Goal: Task Accomplishment & Management: Complete application form

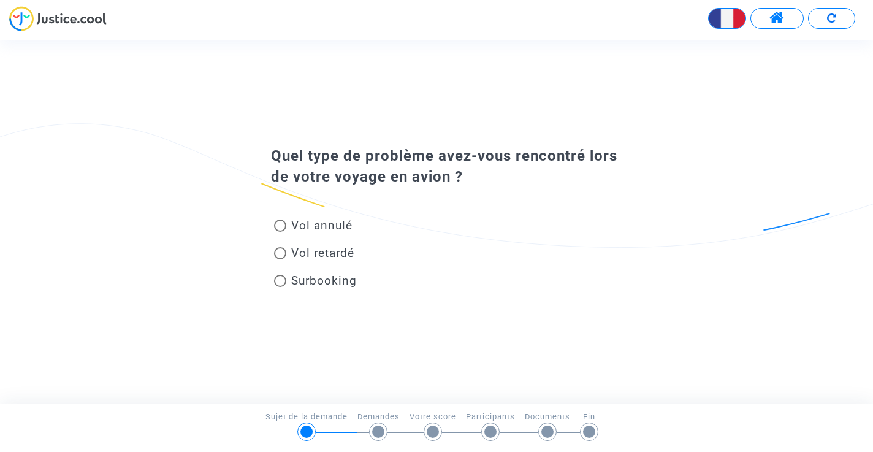
click at [288, 254] on span "Vol retardé" at bounding box center [320, 253] width 68 height 17
click at [280, 259] on input "Vol retardé" at bounding box center [280, 259] width 1 height 1
radio input "true"
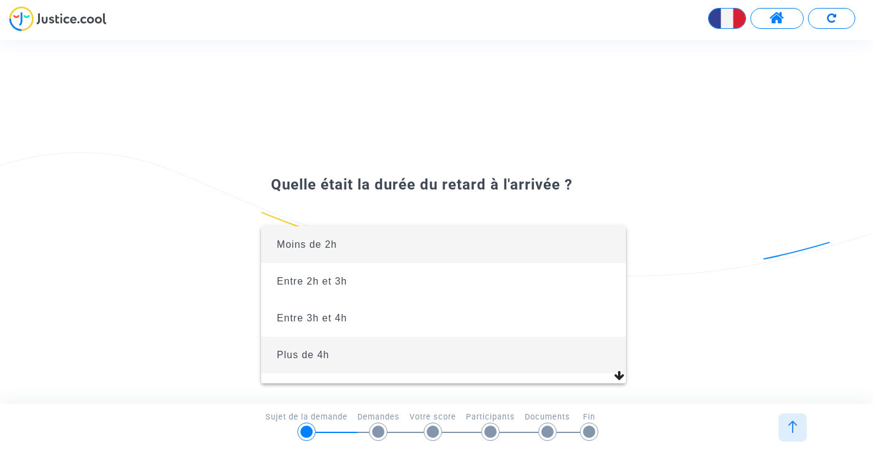
click at [368, 351] on span "Plus de 4h" at bounding box center [444, 355] width 346 height 37
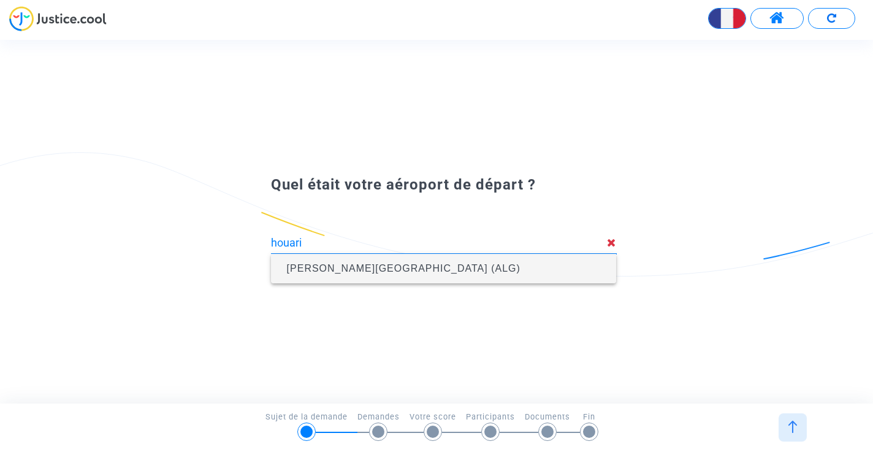
click at [433, 265] on span "[PERSON_NAME][GEOGRAPHIC_DATA] (ALG)" at bounding box center [404, 268] width 234 height 10
type input "[PERSON_NAME][GEOGRAPHIC_DATA] (ALG)"
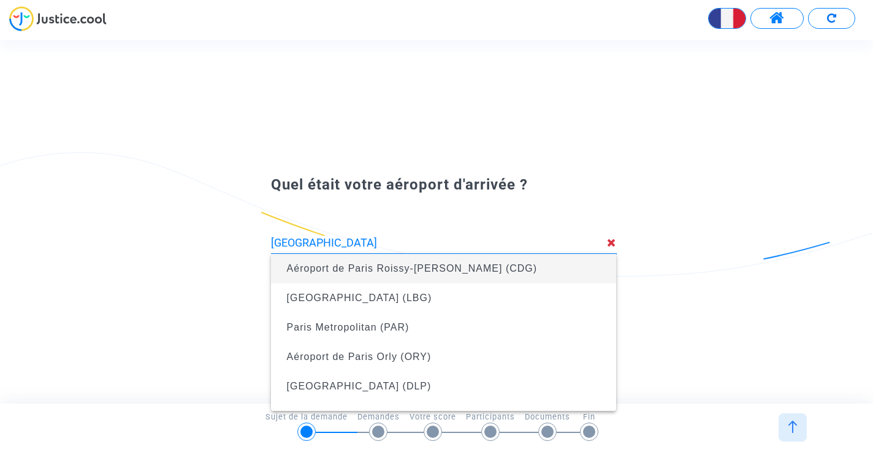
click at [440, 265] on span "Aéroport de Paris Roissy-[PERSON_NAME] (CDG)" at bounding box center [412, 268] width 251 height 10
type input "Aéroport de Paris Roissy-[PERSON_NAME] (CDG)"
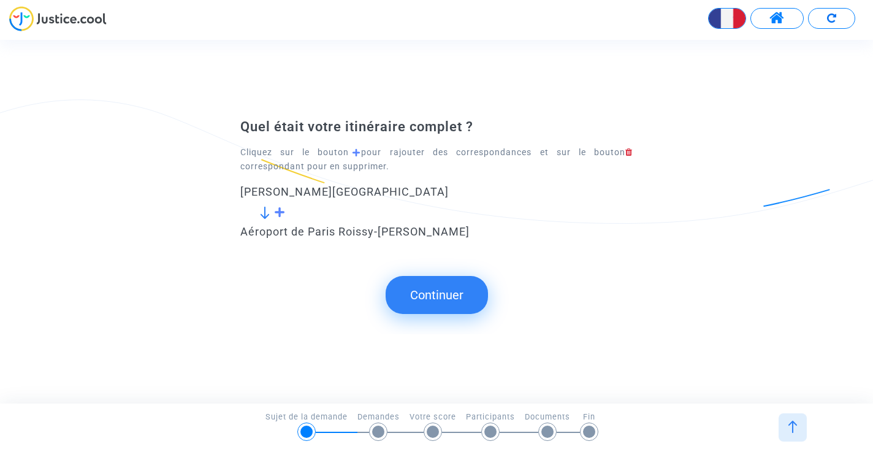
click at [463, 304] on button "Continuer" at bounding box center [437, 295] width 102 height 38
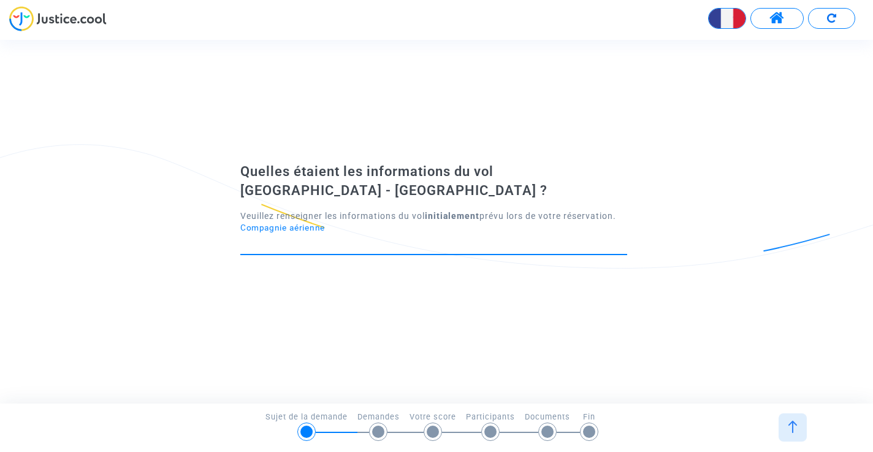
click at [422, 237] on input "Compagnie aérienne" at bounding box center [433, 243] width 387 height 12
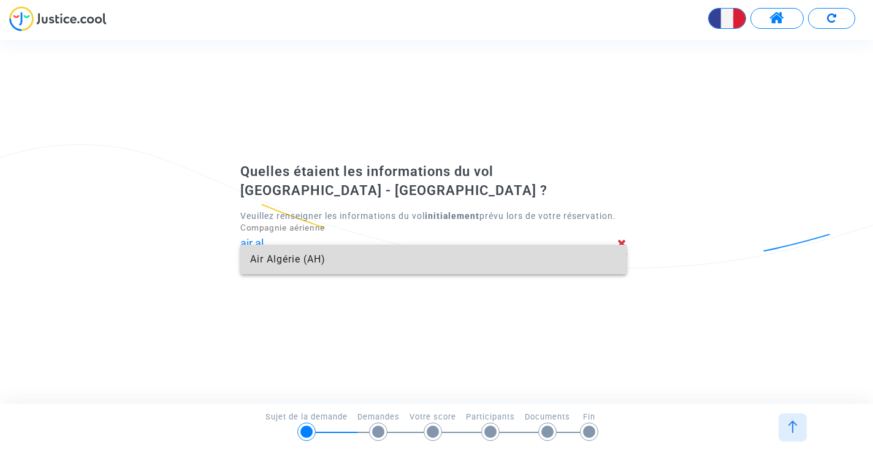
click at [368, 248] on span "Air Algérie (AH)" at bounding box center [433, 259] width 367 height 29
type input "Air Algérie"
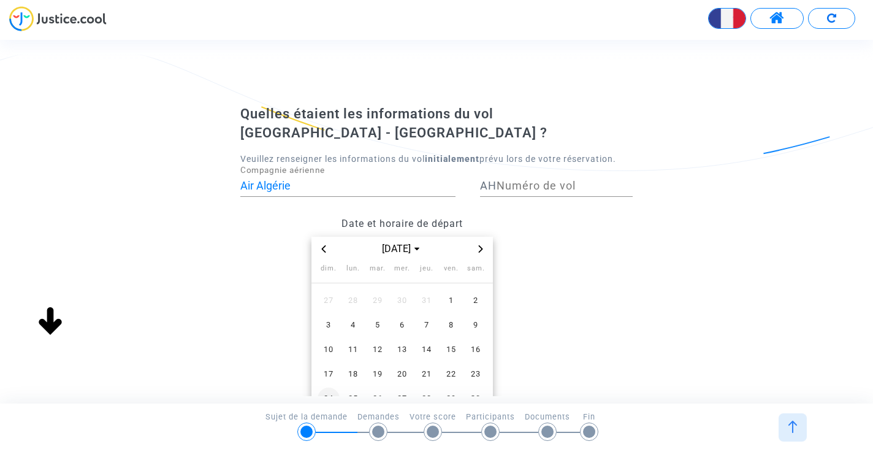
click at [327, 387] on span "24" at bounding box center [329, 398] width 22 height 22
click at [551, 180] on input "Numéro de vol" at bounding box center [565, 186] width 136 height 12
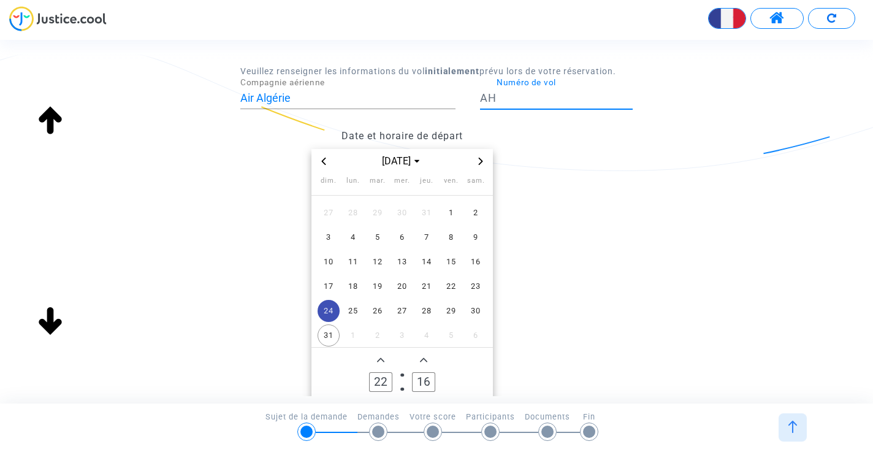
scroll to position [89, 0]
click at [387, 351] on span "Add a hour" at bounding box center [380, 358] width 15 height 15
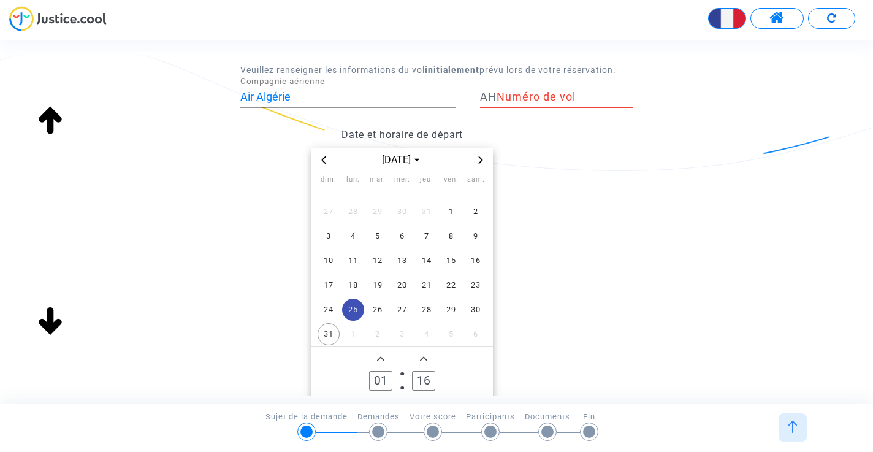
click at [387, 351] on span "Add a hour" at bounding box center [380, 358] width 15 height 15
click at [383, 399] on icon "Minus a hour" at bounding box center [380, 402] width 7 height 7
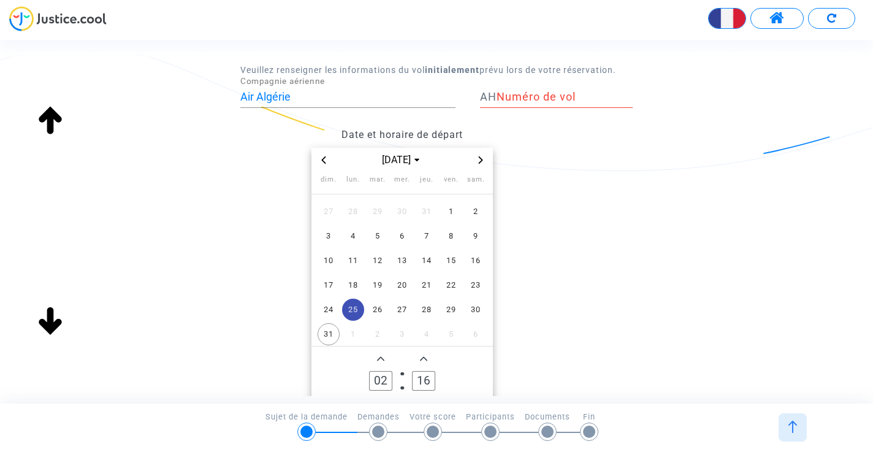
click at [383, 399] on icon "Minus a hour" at bounding box center [380, 402] width 7 height 7
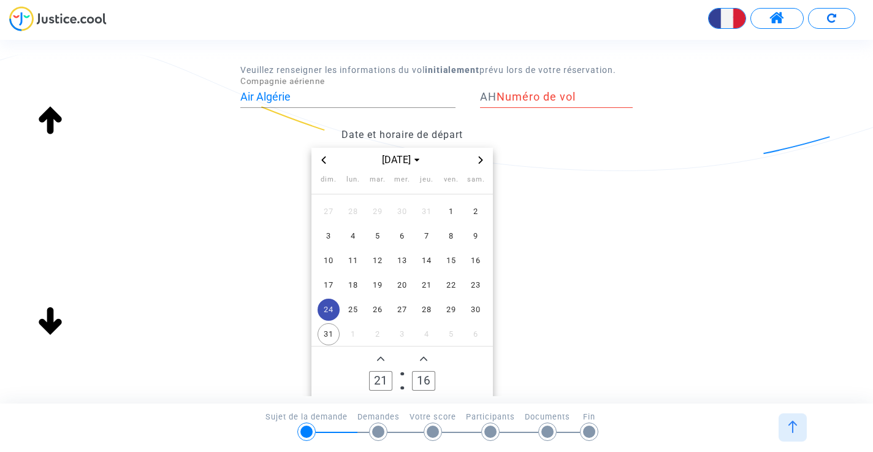
click at [383, 399] on icon "Minus a hour" at bounding box center [380, 402] width 7 height 7
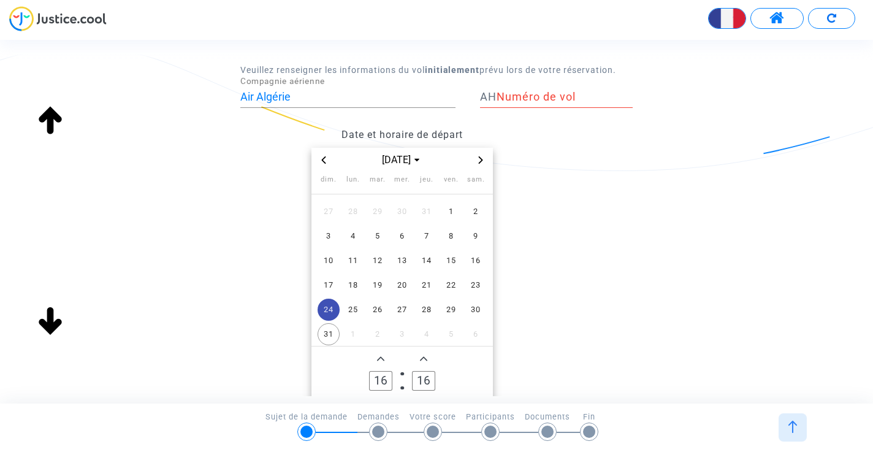
click at [383, 399] on icon "Minus a hour" at bounding box center [380, 402] width 7 height 7
click at [381, 355] on icon "Add a hour" at bounding box center [380, 358] width 7 height 7
type input "16"
click at [423, 371] on input "16" at bounding box center [423, 381] width 23 height 20
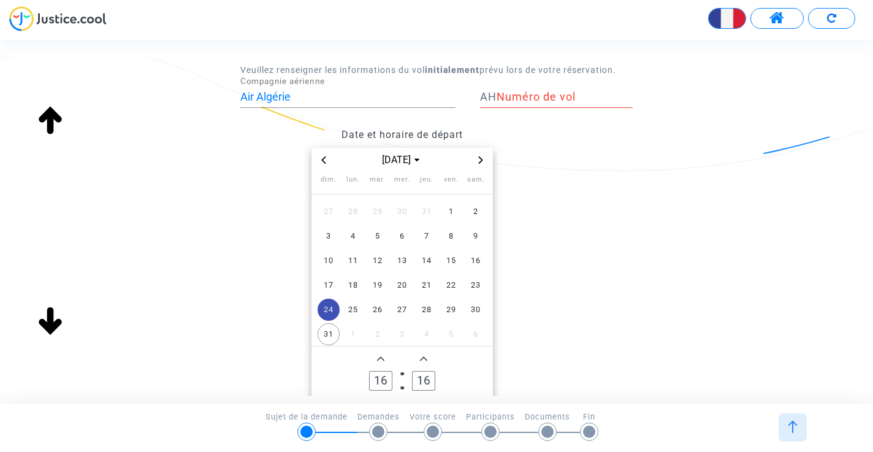
click at [423, 371] on input "16" at bounding box center [423, 381] width 23 height 20
type input "0"
type input "40"
click at [538, 329] on datetime "août 2025 dim. lun. mar. mer. jeu. ven. sam. 27 28 29 30 31 1 2 3 4 5 6 7 8 9 1…" at bounding box center [402, 281] width 324 height 267
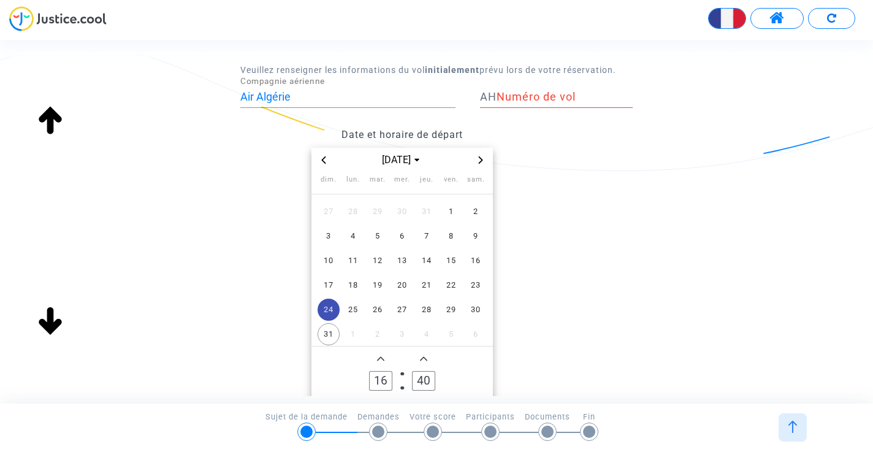
click at [547, 91] on input "Numéro de vol" at bounding box center [565, 97] width 136 height 12
type input "1012"
click at [669, 165] on div "Quelles étaient les informations du vol Algiers - Paris ? Veuillez renseigner l…" at bounding box center [436, 221] width 873 height 411
click at [627, 248] on div "Date et horaire de départ [DATE] dim. lun. mar. mer. jeu. ven. sam. 27 28 29 30…" at bounding box center [436, 268] width 411 height 293
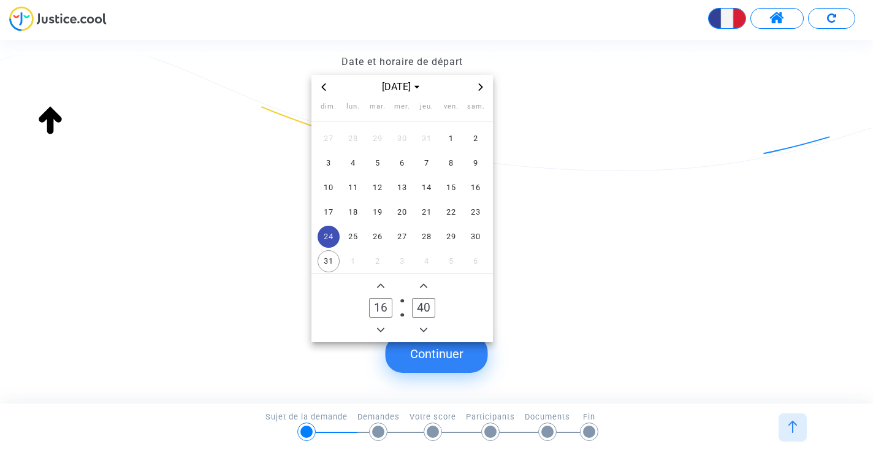
scroll to position [161, 0]
click at [473, 354] on button "Continuer" at bounding box center [437, 354] width 102 height 38
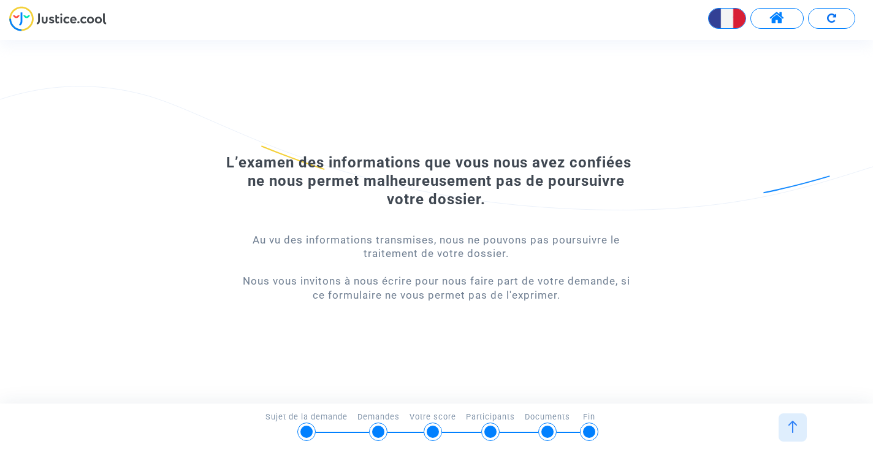
scroll to position [0, 0]
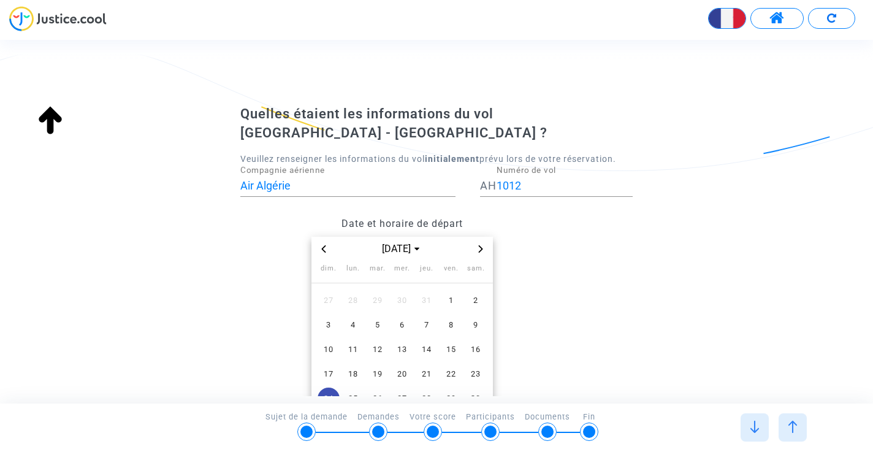
click at [798, 419] on div at bounding box center [793, 427] width 28 height 28
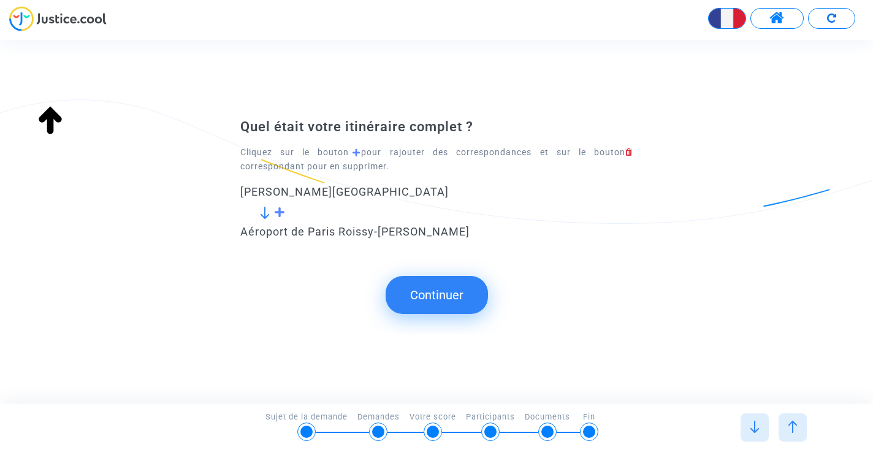
type input "Aéroport de Paris Roissy-[PERSON_NAME] (CDG)"
click at [750, 427] on img at bounding box center [755, 427] width 12 height 12
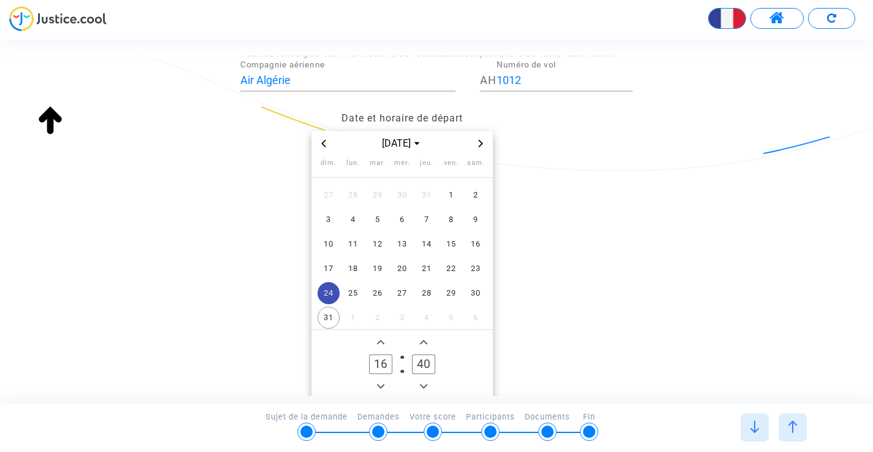
scroll to position [108, 0]
click at [589, 295] on div "Date et horaire de départ [DATE] dim. lun. mar. mer. jeu. ven. sam. 27 28 29 30…" at bounding box center [436, 249] width 411 height 293
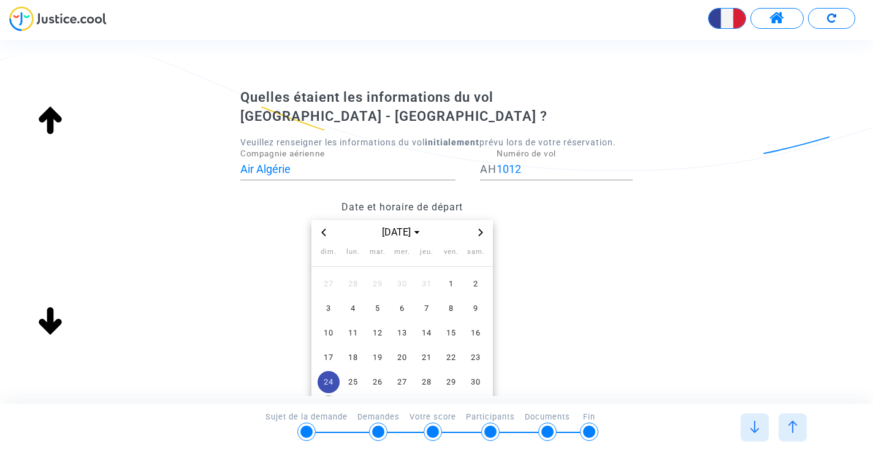
scroll to position [15, 0]
click at [547, 164] on input "1012" at bounding box center [565, 170] width 136 height 12
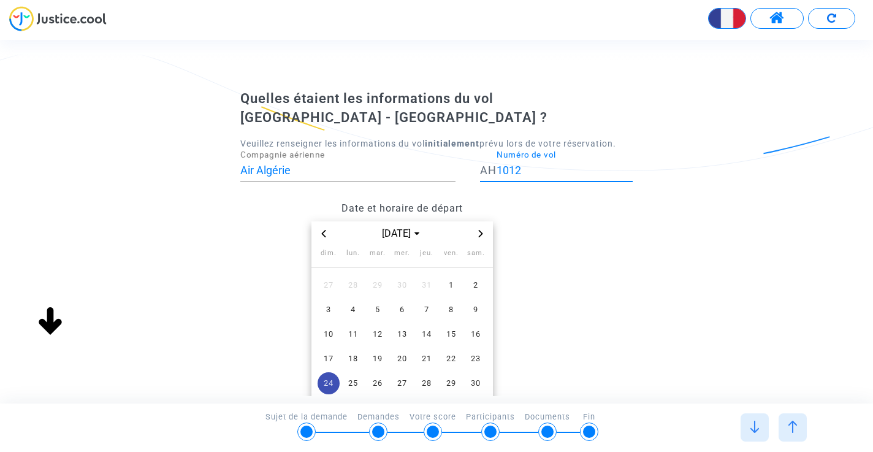
click at [497, 164] on input "1012" at bounding box center [565, 170] width 136 height 12
click at [557, 202] on div "Date et horaire de départ" at bounding box center [402, 208] width 312 height 13
click at [796, 440] on div at bounding box center [793, 427] width 28 height 28
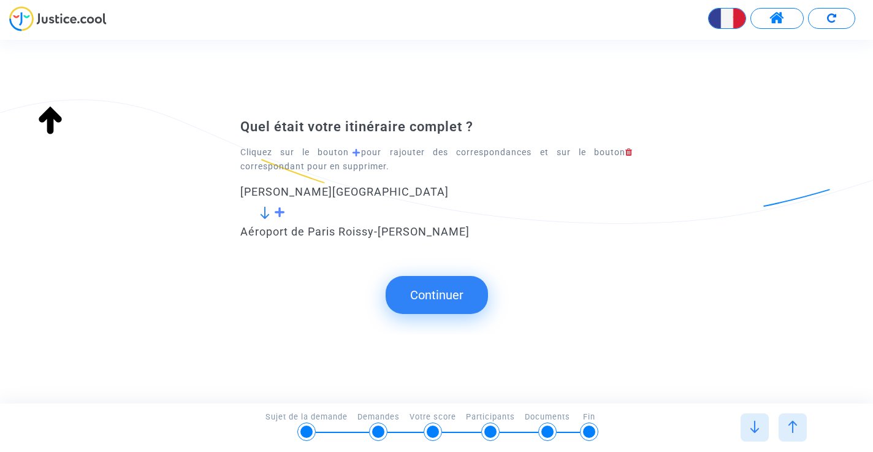
click at [790, 431] on img at bounding box center [793, 427] width 12 height 12
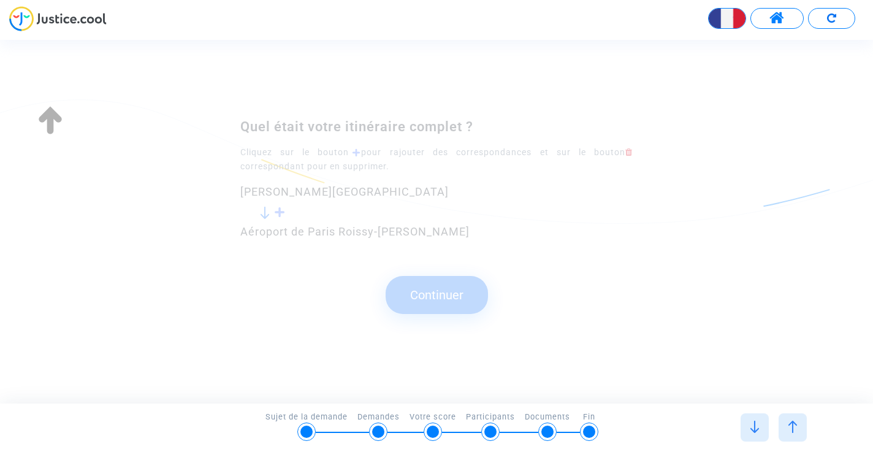
scroll to position [0, 0]
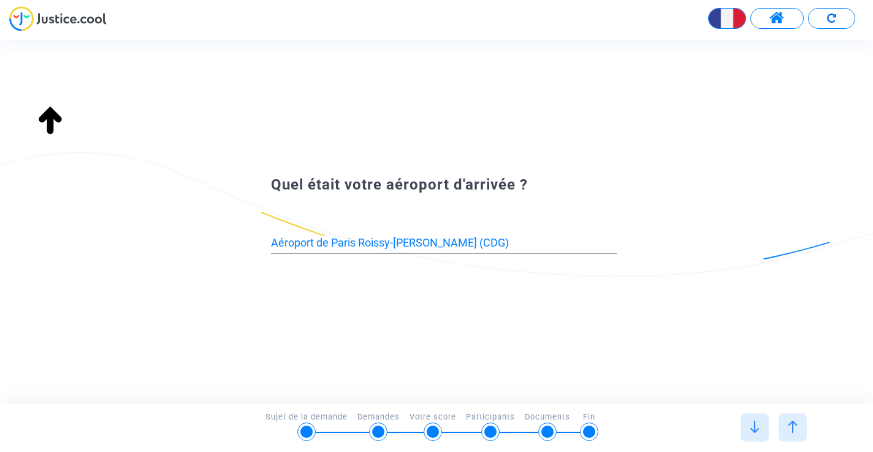
type input "[PERSON_NAME][GEOGRAPHIC_DATA] (ALG)"
click at [540, 246] on input "Aéroport de Paris Roissy-[PERSON_NAME] (CDG)" at bounding box center [444, 243] width 346 height 12
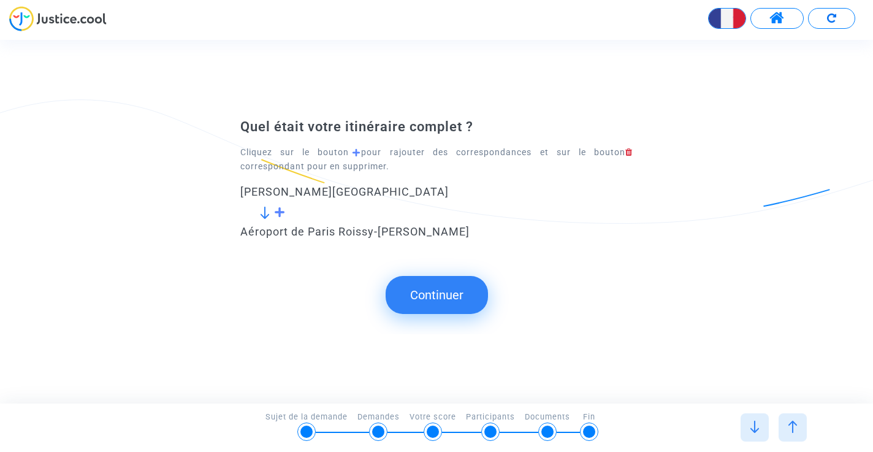
click at [768, 432] on div at bounding box center [755, 427] width 28 height 28
click at [763, 432] on div at bounding box center [755, 427] width 28 height 28
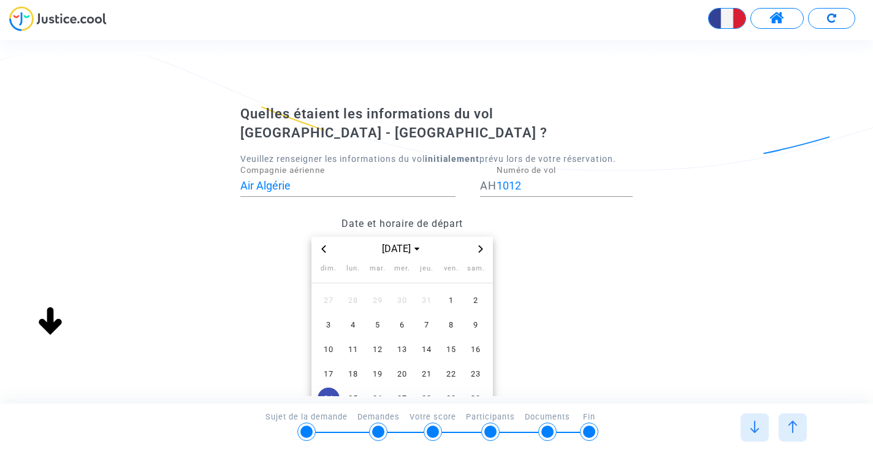
click at [741, 425] on div at bounding box center [755, 427] width 28 height 28
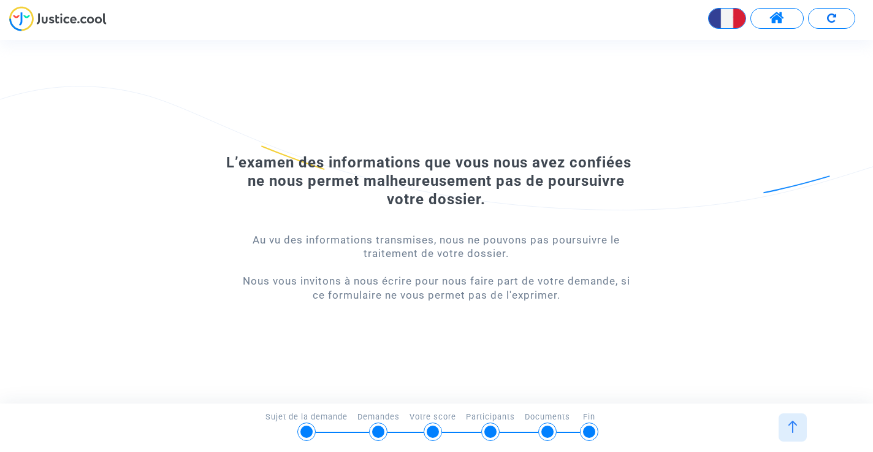
click at [74, 22] on img at bounding box center [57, 18] width 97 height 25
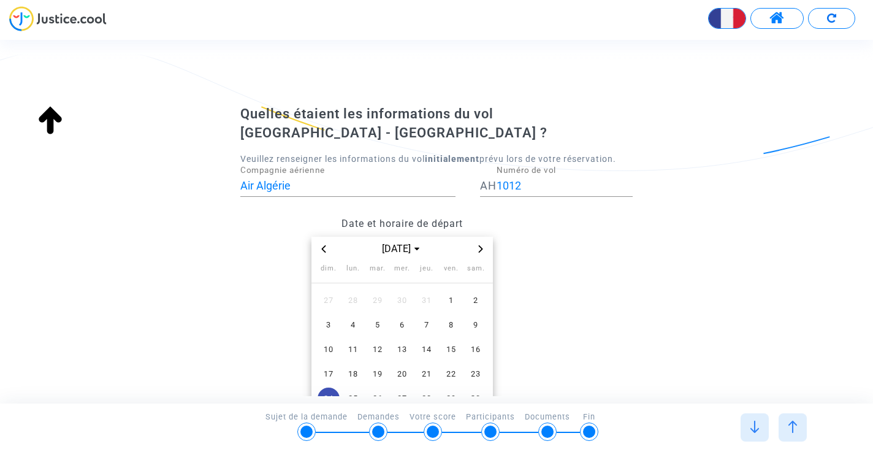
click at [766, 20] on button at bounding box center [776, 18] width 53 height 21
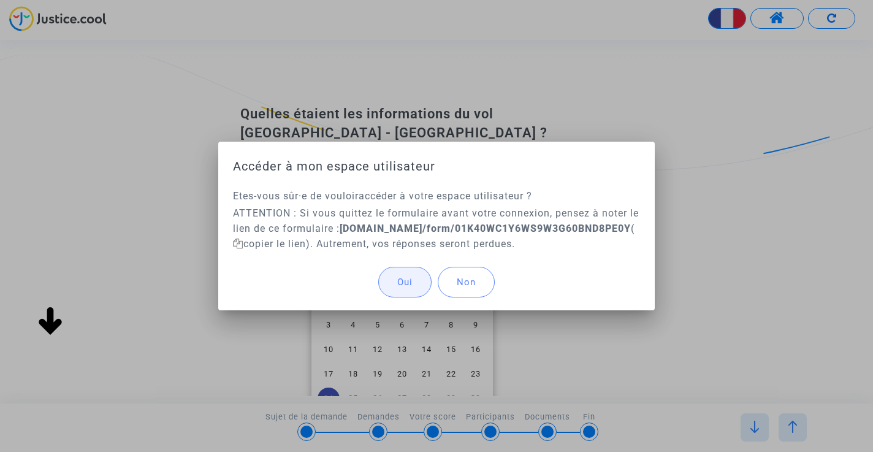
click at [416, 289] on button "Oui" at bounding box center [404, 282] width 53 height 31
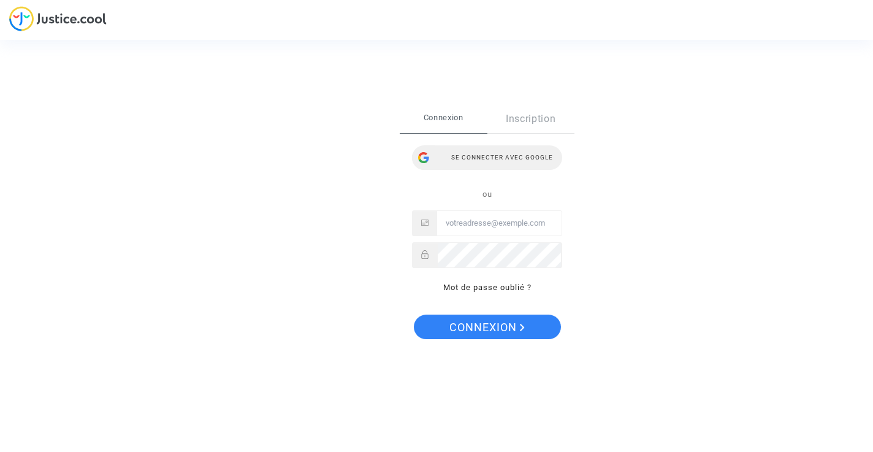
click at [474, 157] on div "Se connecter avec Google" at bounding box center [487, 157] width 150 height 25
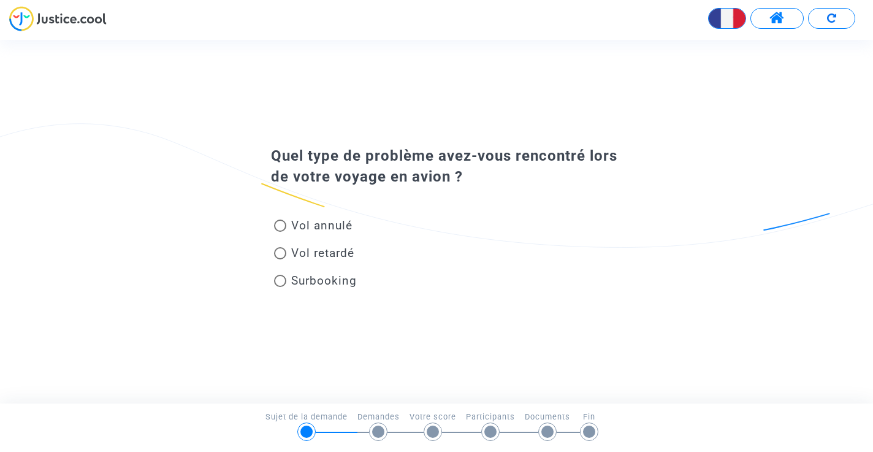
click at [289, 260] on span "Vol retardé" at bounding box center [320, 253] width 68 height 17
click at [280, 260] on input "Vol retardé" at bounding box center [280, 259] width 1 height 1
radio input "true"
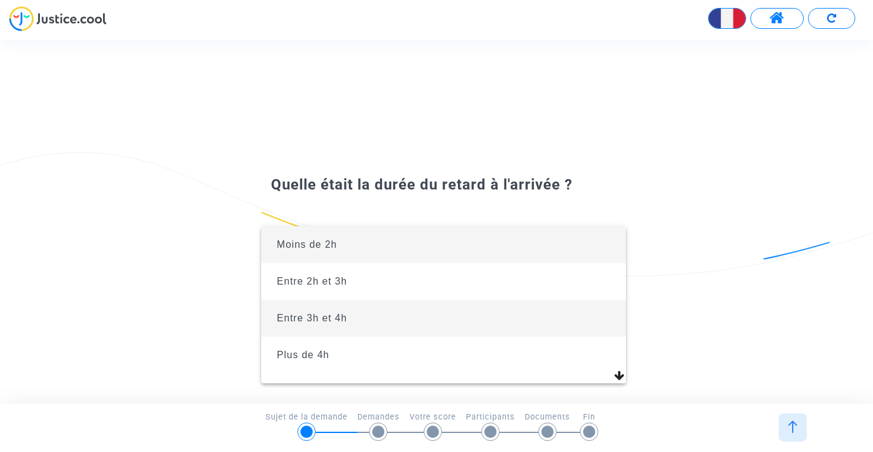
click at [459, 306] on span "Entre 3h et 4h" at bounding box center [444, 318] width 346 height 37
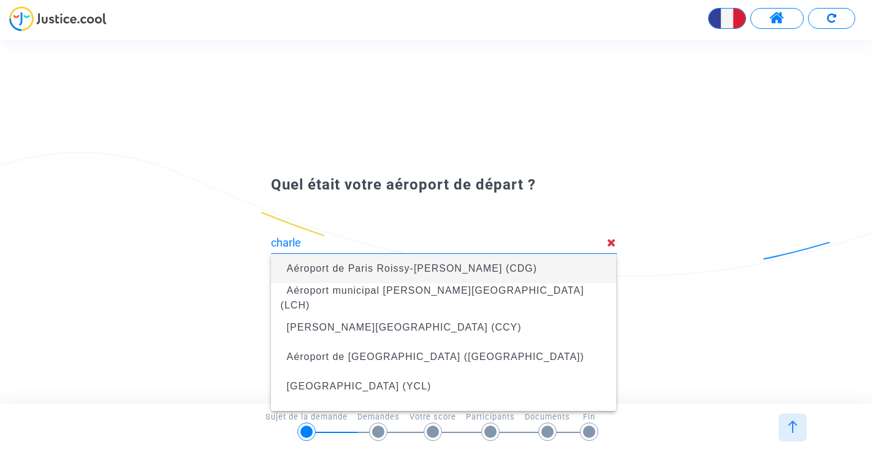
click at [483, 276] on span "Aéroport de Paris Roissy-[PERSON_NAME] (CDG)" at bounding box center [444, 268] width 326 height 34
type input "Aéroport de Paris Roissy-[PERSON_NAME] (CDG)"
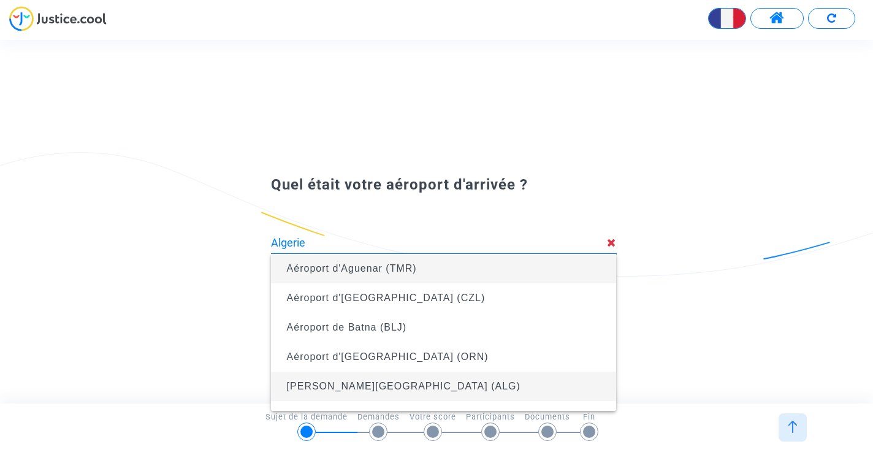
drag, startPoint x: 469, startPoint y: 272, endPoint x: 448, endPoint y: 383, distance: 112.9
click at [448, 383] on span "[PERSON_NAME][GEOGRAPHIC_DATA] (ALG)" at bounding box center [404, 386] width 234 height 10
type input "[PERSON_NAME][GEOGRAPHIC_DATA] (ALG)"
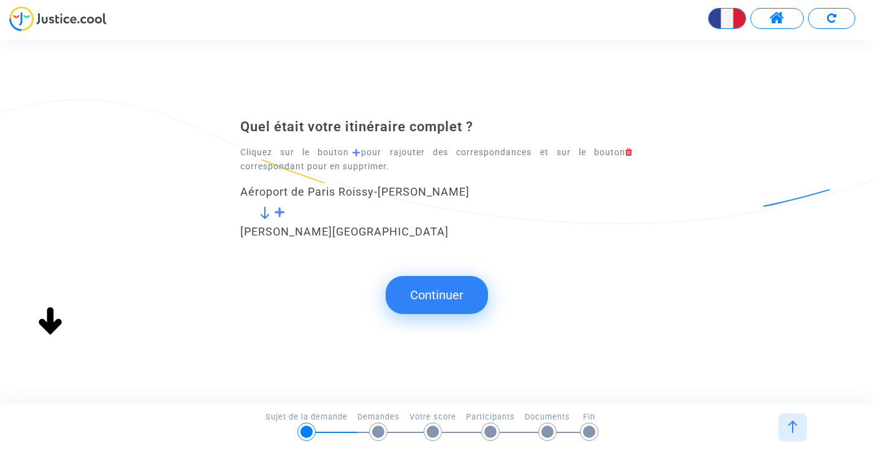
click at [465, 294] on button "Continuer" at bounding box center [437, 295] width 102 height 38
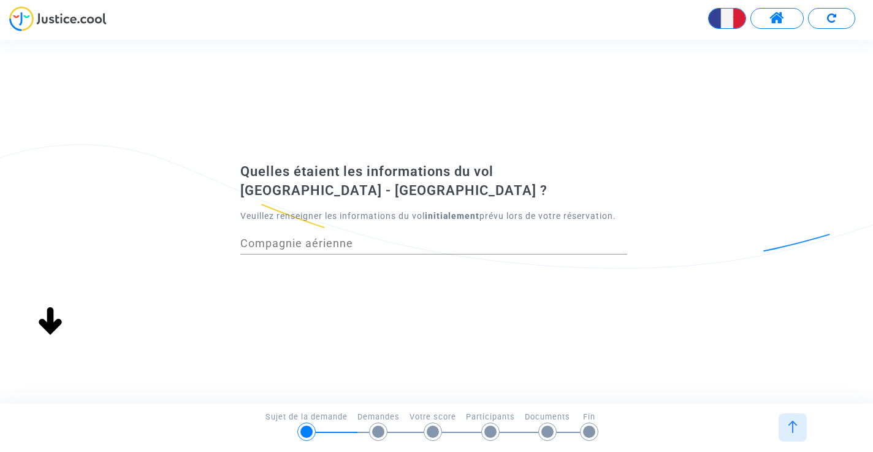
click at [370, 237] on input "Compagnie aérienne" at bounding box center [433, 243] width 387 height 12
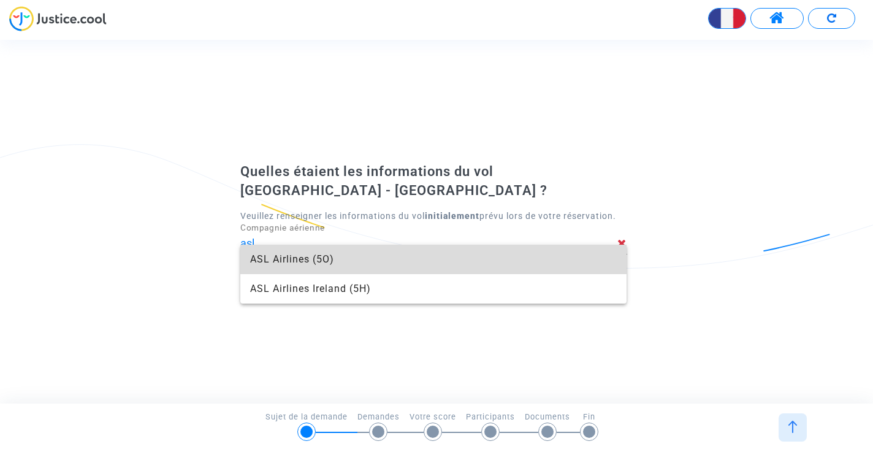
click at [372, 259] on span "ASL Airlines (5O)" at bounding box center [433, 259] width 367 height 29
type input "ASL Airlines"
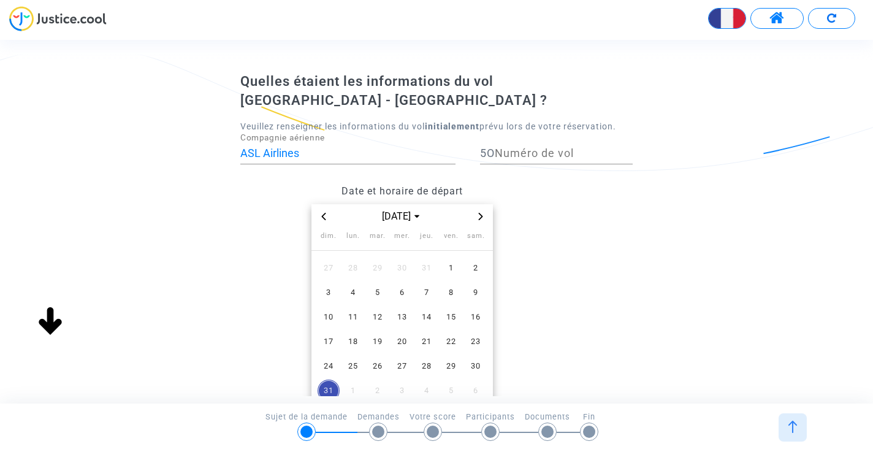
scroll to position [35, 0]
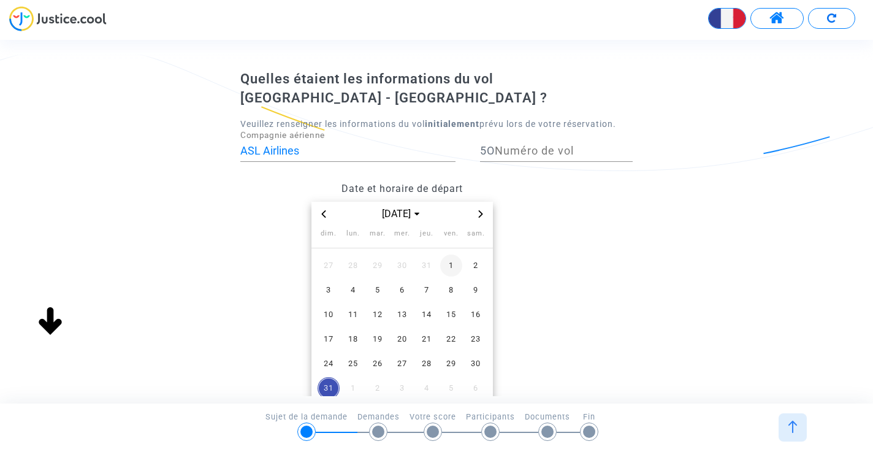
click at [452, 254] on span "1" at bounding box center [451, 265] width 22 height 22
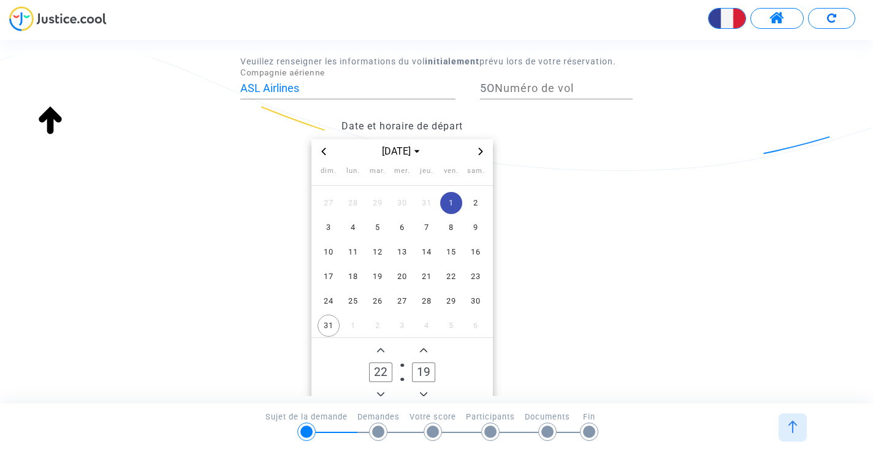
scroll to position [98, 0]
click at [557, 67] on div "Numéro de vol" at bounding box center [564, 82] width 138 height 31
paste input "5O683"
click at [511, 82] on input "5O683" at bounding box center [564, 88] width 138 height 12
type input "683"
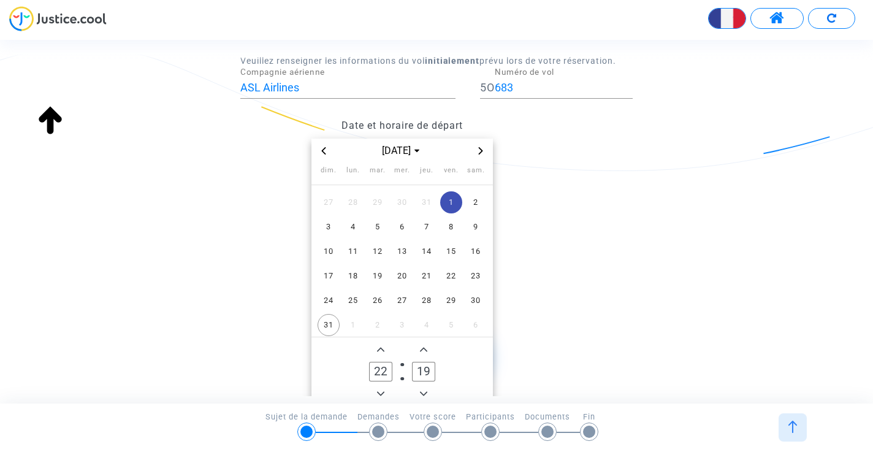
click at [381, 346] on icon "Add a hour" at bounding box center [380, 349] width 7 height 7
click at [381, 362] on input "23" at bounding box center [380, 372] width 23 height 20
type input "0"
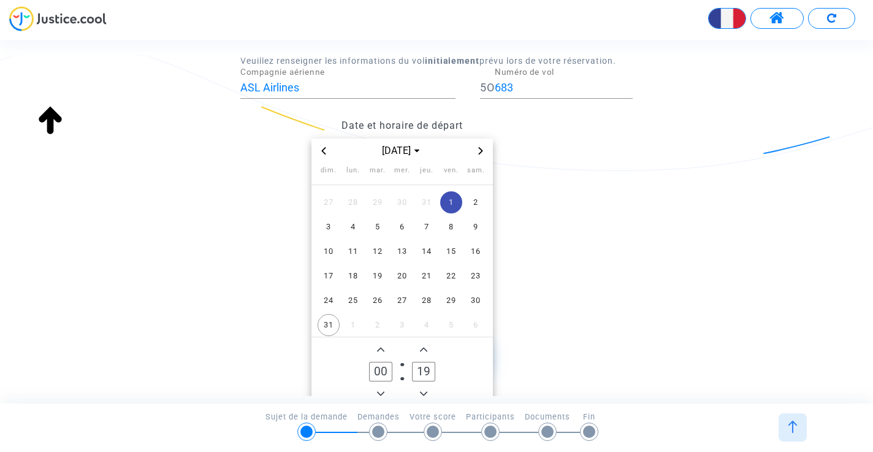
type input "0"
click at [381, 362] on input "02" at bounding box center [380, 372] width 23 height 20
click at [386, 362] on input "2" at bounding box center [380, 372] width 23 height 20
type input "21"
click at [428, 362] on input "19" at bounding box center [423, 372] width 23 height 20
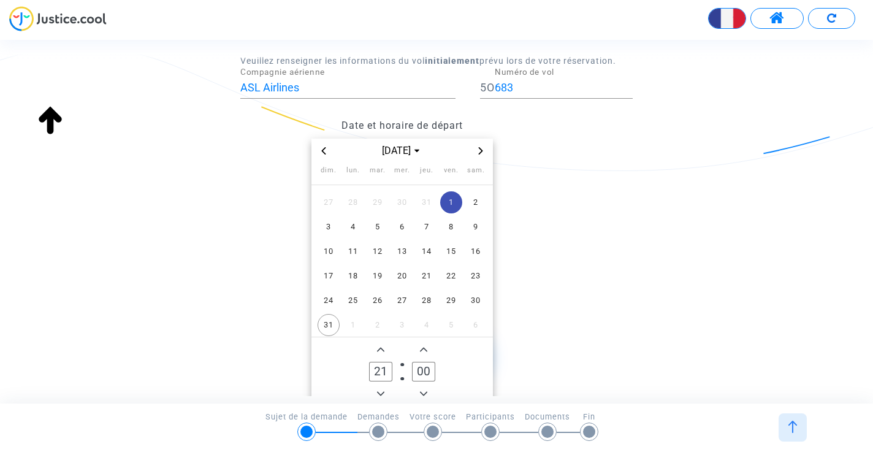
type input "0"
click at [422, 362] on input "01" at bounding box center [423, 372] width 23 height 20
click at [426, 362] on input "1" at bounding box center [423, 372] width 23 height 20
type input "15"
click at [543, 338] on datetime "août 2025 dim. lun. mar. mer. jeu. ven. sam. 27 28 29 30 31 1 2 3 4 5 6 7 8 9 1…" at bounding box center [402, 272] width 324 height 267
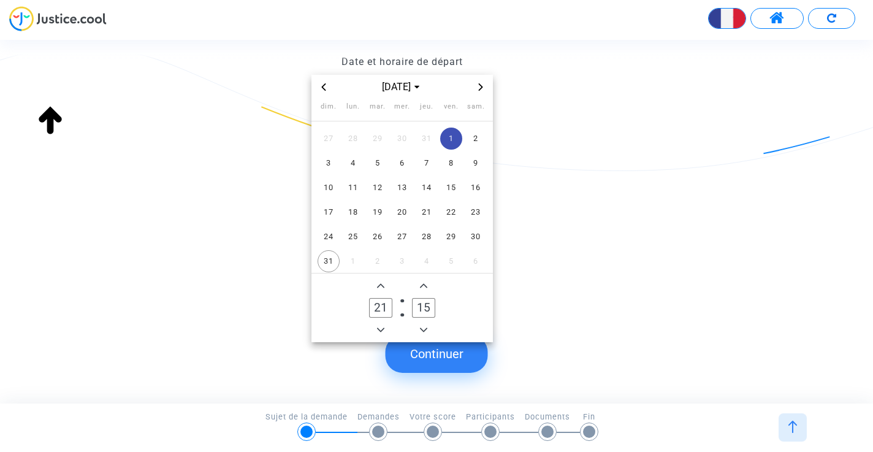
scroll to position [161, 0]
click at [463, 356] on button "Continuer" at bounding box center [437, 354] width 102 height 38
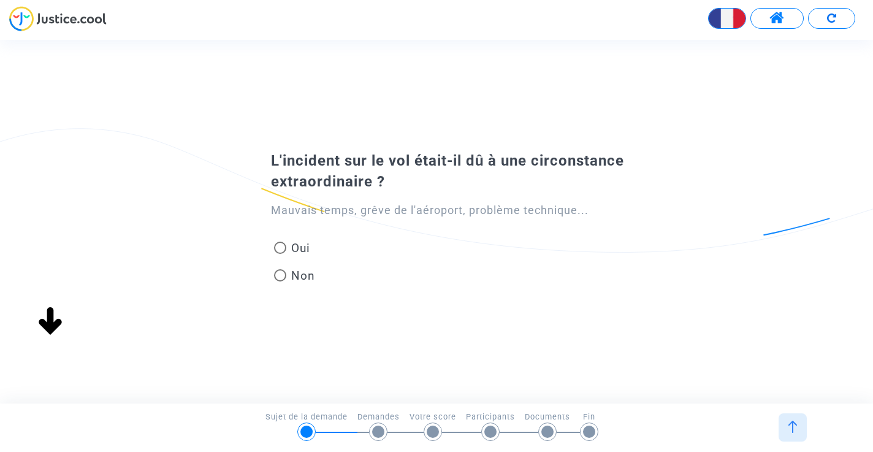
click at [278, 246] on span at bounding box center [280, 248] width 12 height 12
click at [280, 254] on input "Oui" at bounding box center [280, 254] width 1 height 1
radio input "true"
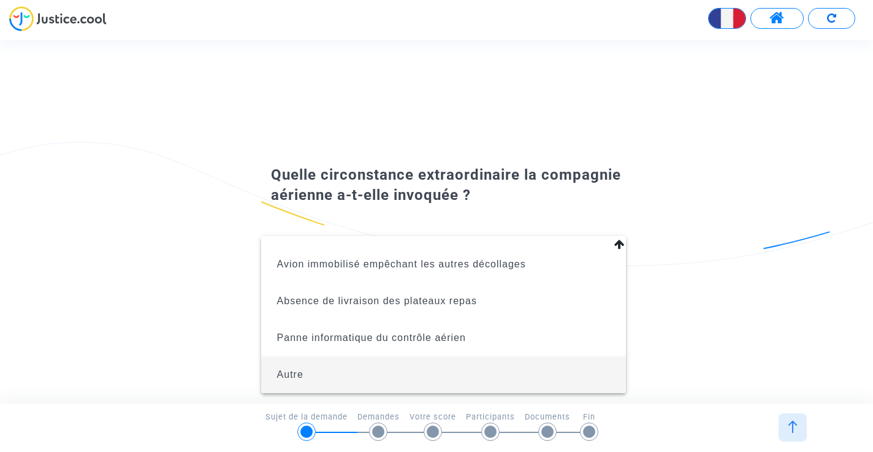
scroll to position [741, 0]
click at [519, 380] on span "Autre" at bounding box center [444, 374] width 346 height 37
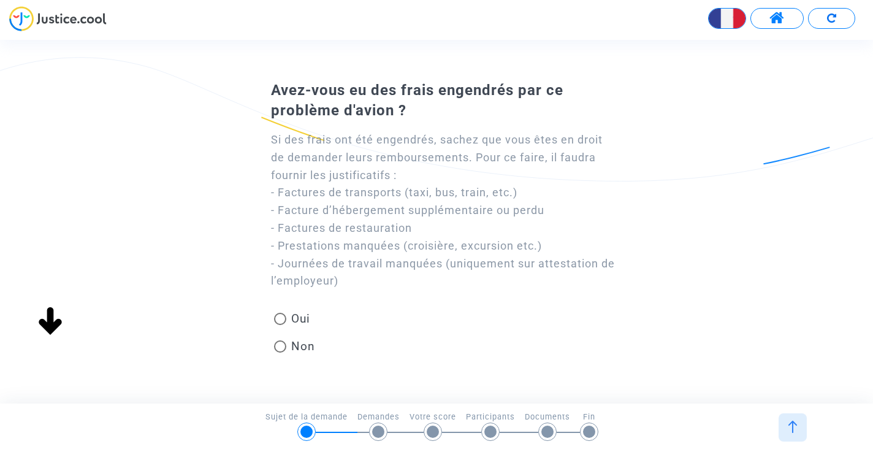
scroll to position [0, 0]
click at [279, 345] on span at bounding box center [280, 346] width 12 height 12
click at [280, 353] on input "Non" at bounding box center [280, 353] width 1 height 1
radio input "true"
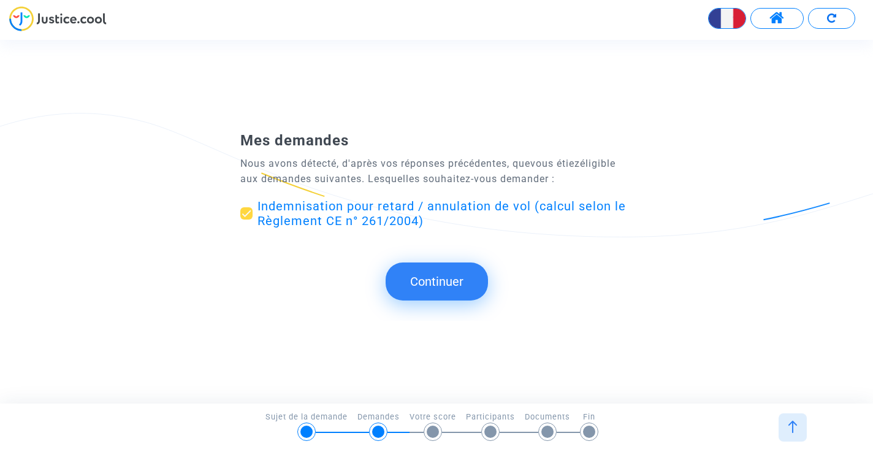
click at [448, 284] on button "Continuer" at bounding box center [437, 281] width 102 height 38
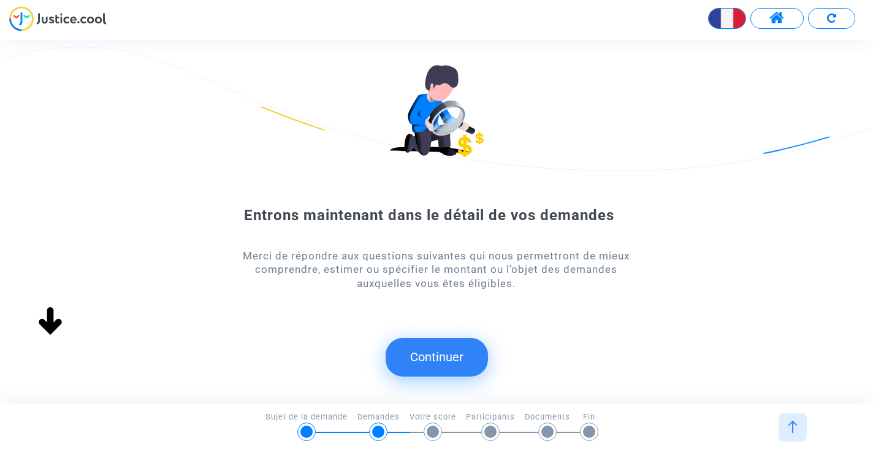
click at [451, 358] on button "Continuer" at bounding box center [437, 357] width 102 height 38
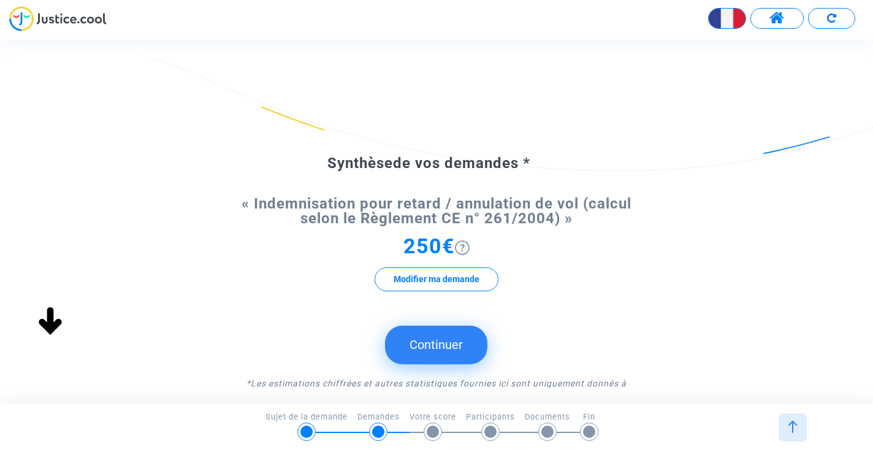
click at [440, 246] on span "250€" at bounding box center [428, 246] width 51 height 25
click at [467, 250] on img at bounding box center [462, 247] width 15 height 15
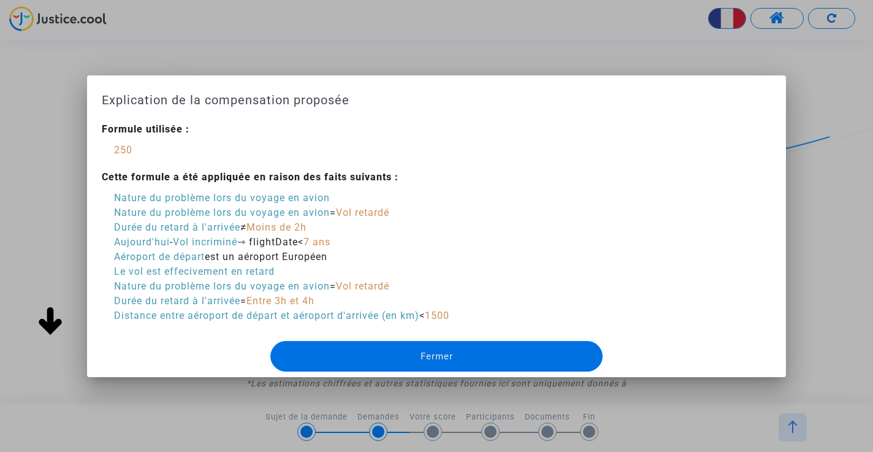
click at [515, 37] on div at bounding box center [436, 226] width 873 height 452
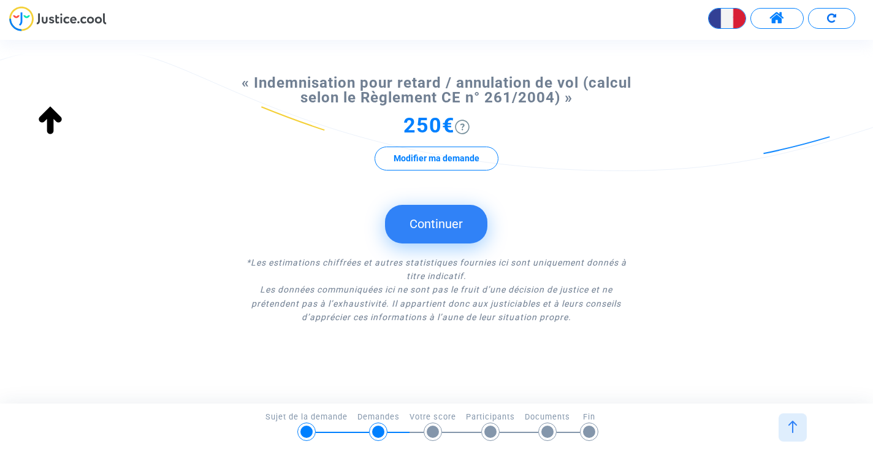
scroll to position [120, 0]
click at [458, 224] on button "Continuer" at bounding box center [436, 224] width 102 height 38
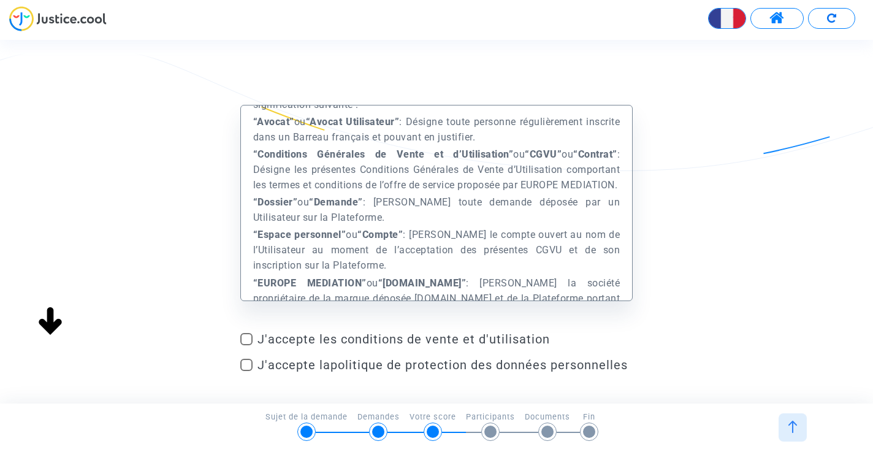
scroll to position [484, 0]
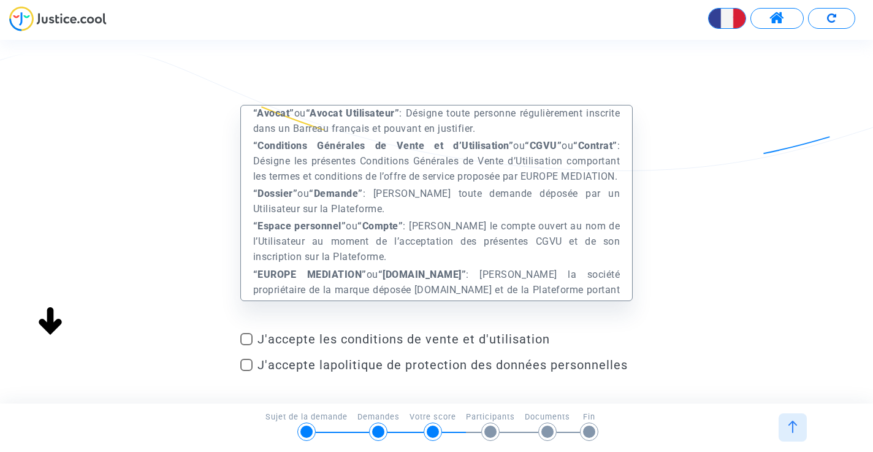
click at [246, 335] on span at bounding box center [246, 339] width 12 height 12
click at [246, 345] on input "J'accepte les conditions de vente et d'utilisation" at bounding box center [246, 345] width 1 height 1
checkbox input "true"
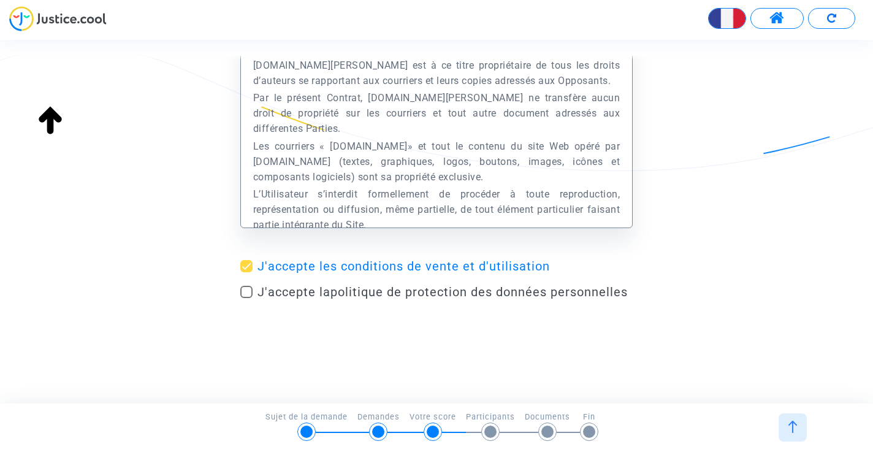
scroll to position [73, 0]
click at [427, 299] on link "politique de protection des données personnelles" at bounding box center [478, 291] width 297 height 15
click at [245, 290] on span at bounding box center [246, 292] width 12 height 12
click at [246, 298] on input "J'accepte la politique de protection des données personnelles" at bounding box center [246, 298] width 1 height 1
checkbox input "true"
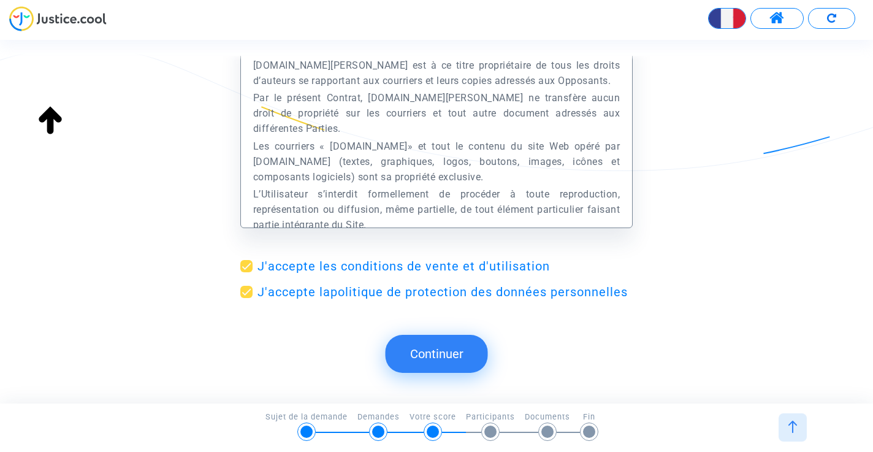
scroll to position [0, 0]
click at [447, 343] on button "Continuer" at bounding box center [437, 354] width 102 height 38
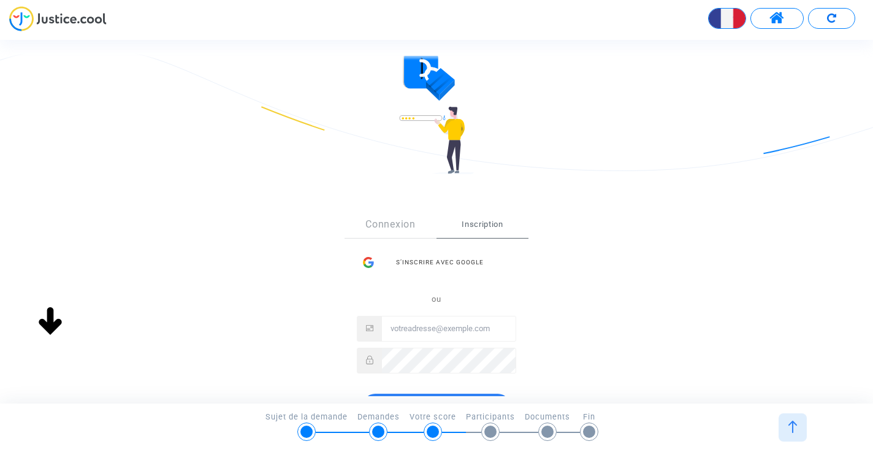
scroll to position [55, 0]
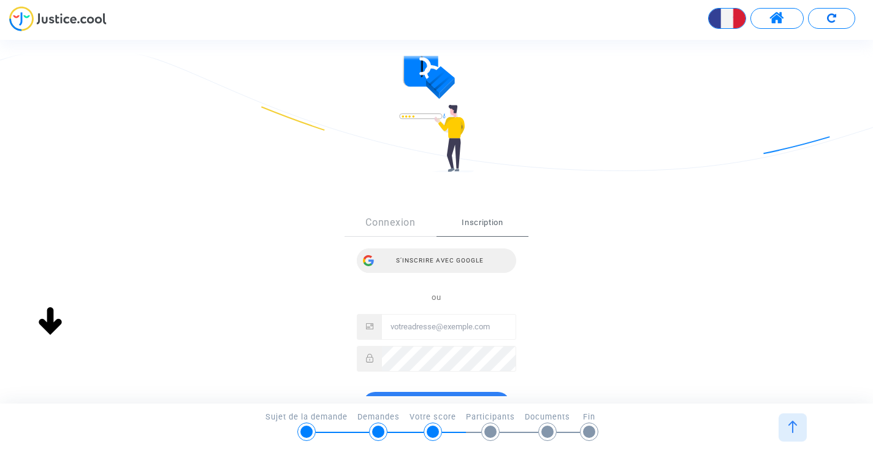
click at [459, 257] on div "S’inscrire avec Google" at bounding box center [436, 260] width 159 height 25
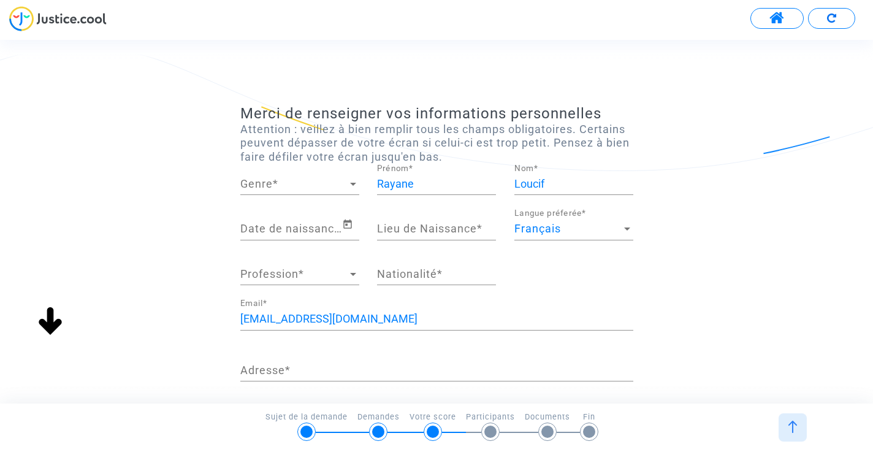
scroll to position [118, 0]
click at [331, 189] on div "Genre" at bounding box center [294, 184] width 108 height 12
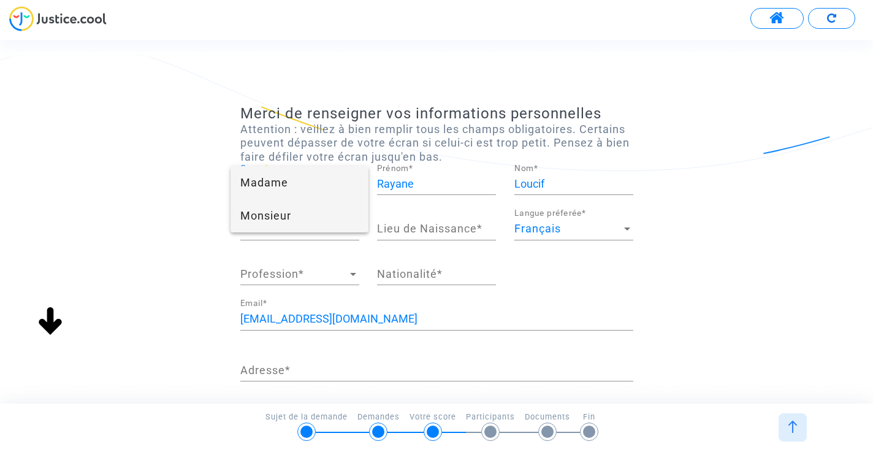
click at [313, 218] on span "Monsieur" at bounding box center [299, 215] width 119 height 33
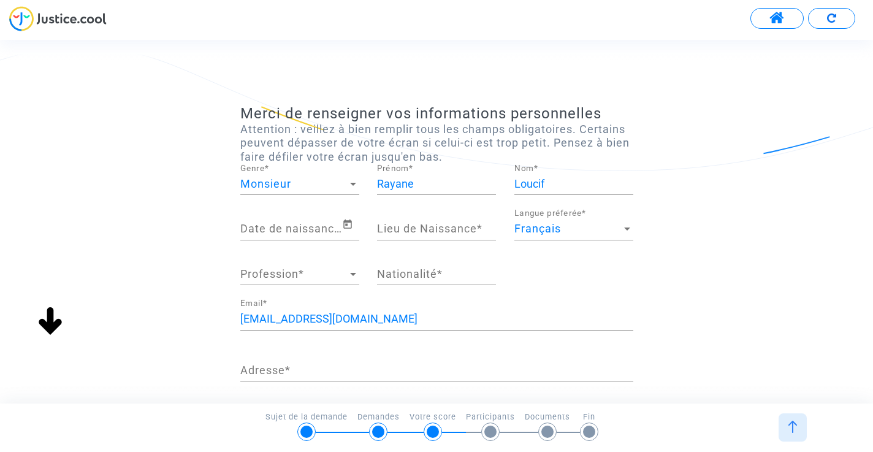
click at [376, 188] on div "[PERSON_NAME] *" at bounding box center [436, 186] width 137 height 45
click at [376, 184] on div "[PERSON_NAME] *" at bounding box center [436, 186] width 137 height 45
type input "[PERSON_NAME]"
click at [320, 226] on input "Date de naissance *" at bounding box center [291, 229] width 102 height 12
click at [349, 220] on icon "Open calendar" at bounding box center [347, 223] width 9 height 9
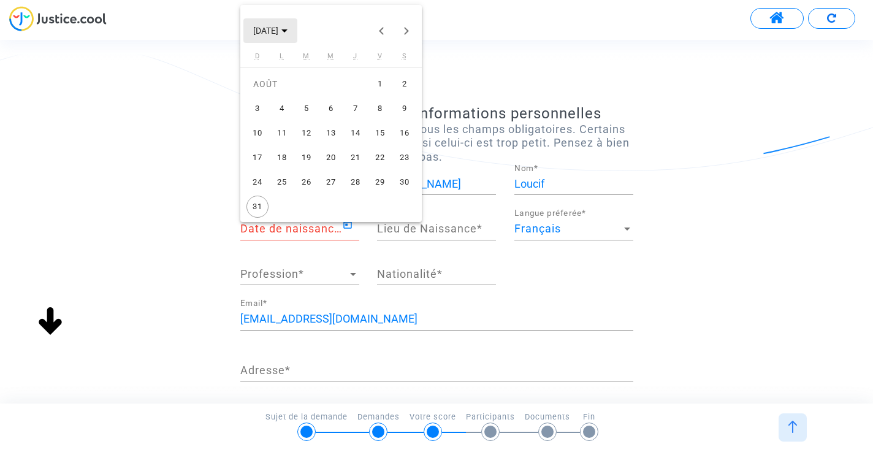
click at [297, 29] on button "AOÛT 2025" at bounding box center [270, 30] width 54 height 25
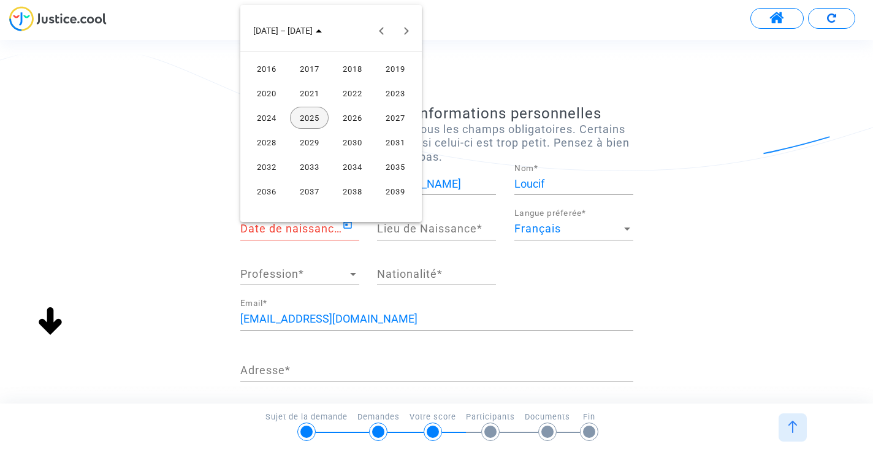
scroll to position [0, 0]
click at [380, 35] on button "Previous 24 years" at bounding box center [381, 30] width 25 height 25
click at [316, 118] on div "2001" at bounding box center [309, 118] width 39 height 22
click at [305, 90] on div "FÉVR." at bounding box center [309, 93] width 39 height 22
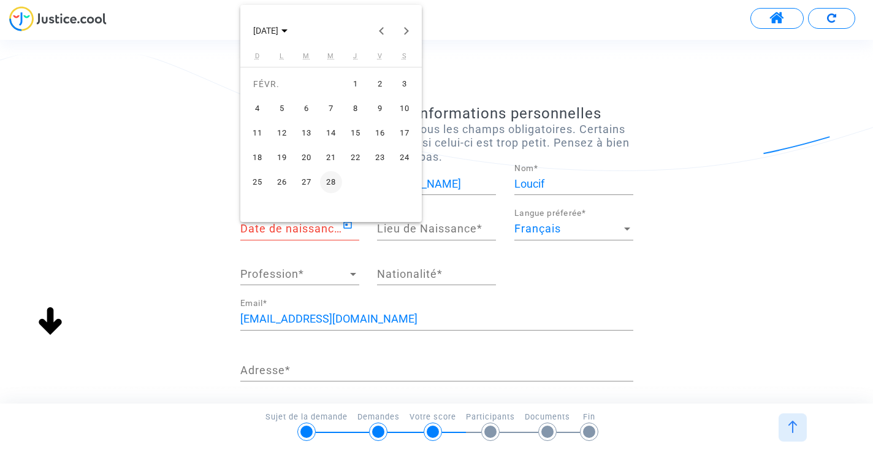
click at [381, 109] on div "9" at bounding box center [380, 108] width 22 height 22
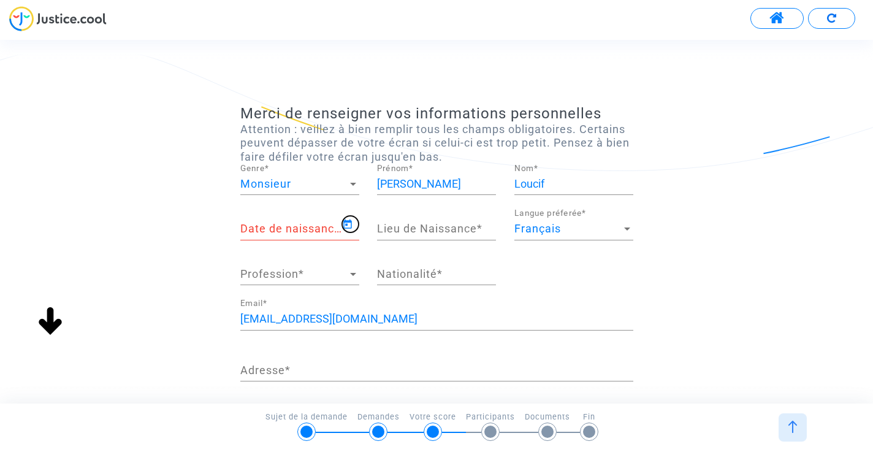
type input "09/02/2001"
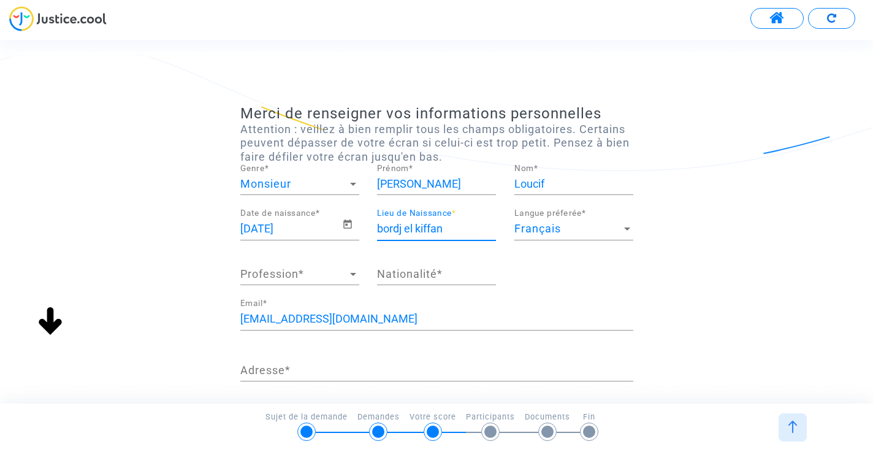
type input "bordj el kiffan"
click at [548, 243] on div "Français Langue préferée *" at bounding box center [573, 231] width 119 height 45
click at [286, 269] on span "Profession" at bounding box center [294, 274] width 108 height 12
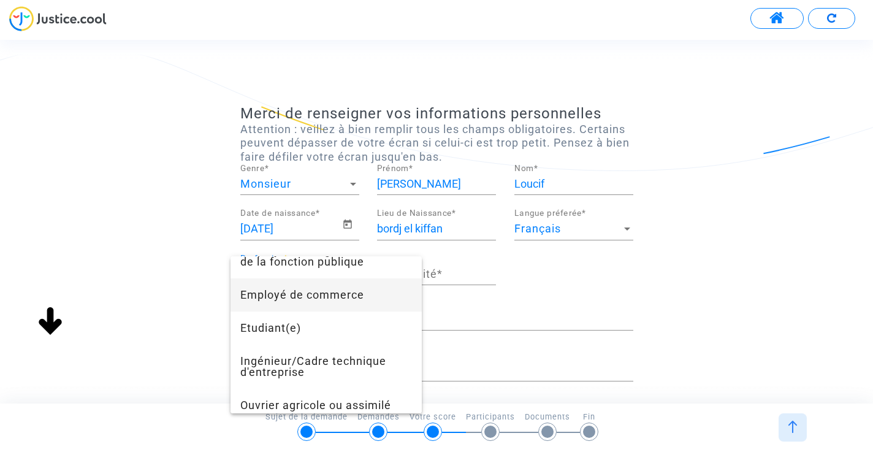
scroll to position [390, 0]
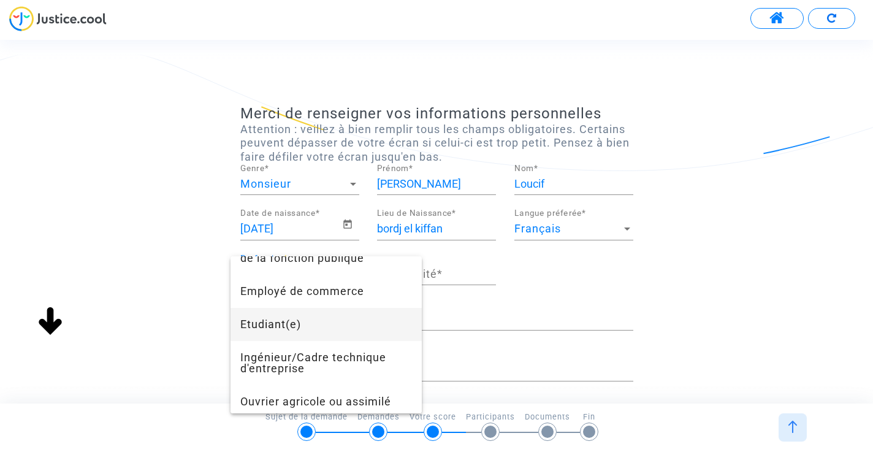
click at [313, 317] on span "Etudiant(e)" at bounding box center [326, 324] width 172 height 33
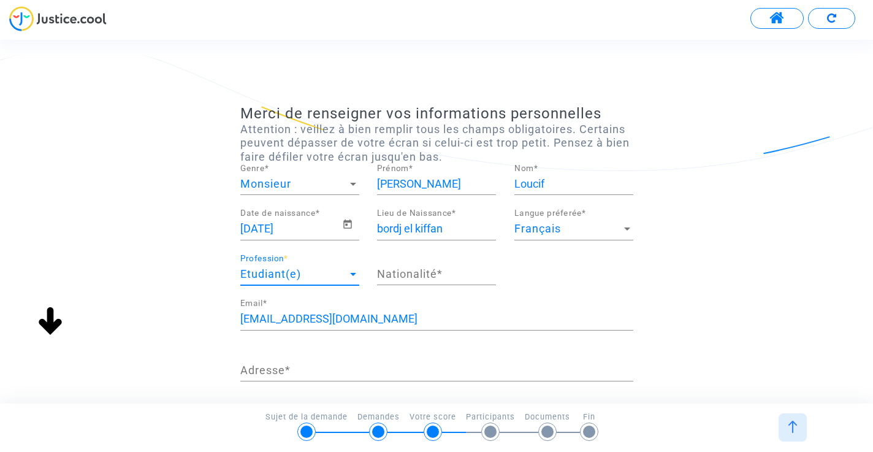
click at [414, 269] on input "Nationalité *" at bounding box center [436, 274] width 119 height 12
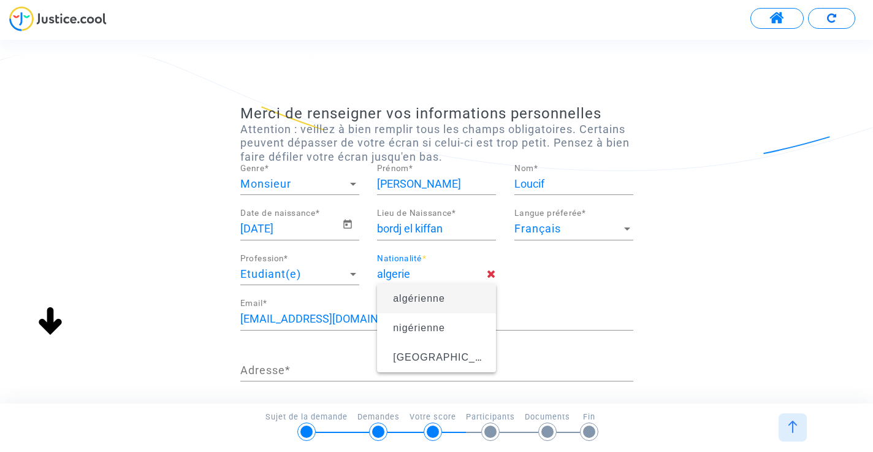
click at [415, 292] on span "algérienne" at bounding box center [436, 298] width 99 height 34
type input "algérienne"
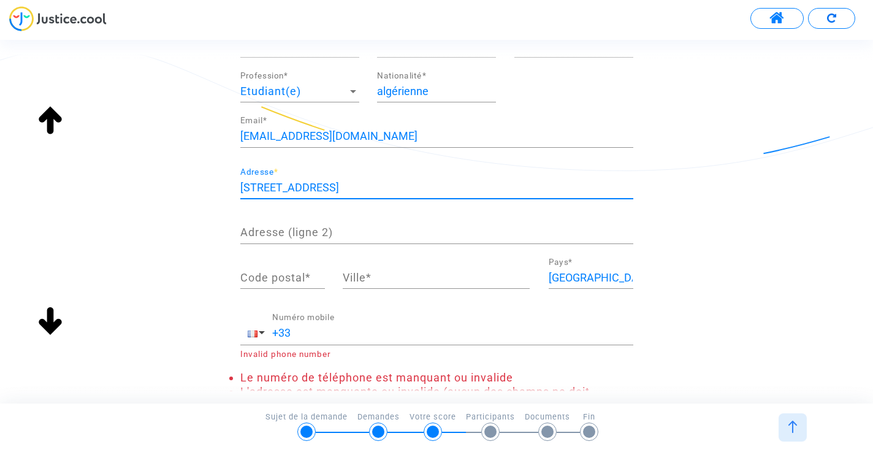
scroll to position [199, 0]
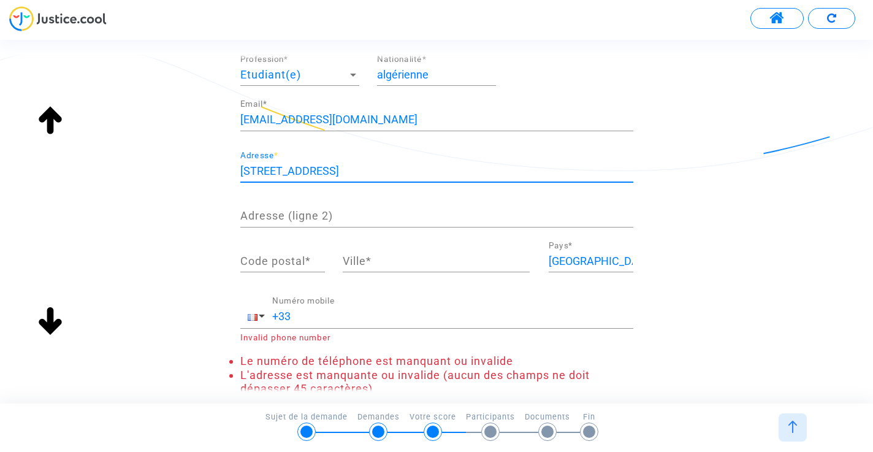
type input "14 rue falguiere"
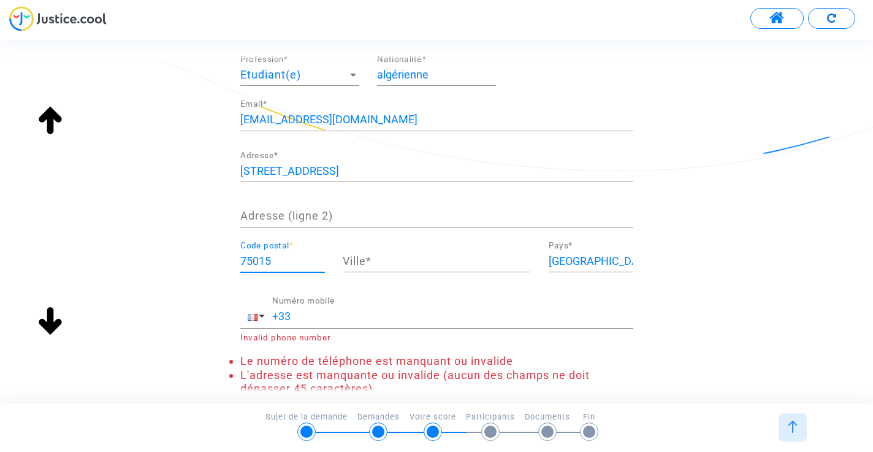
type input "75015"
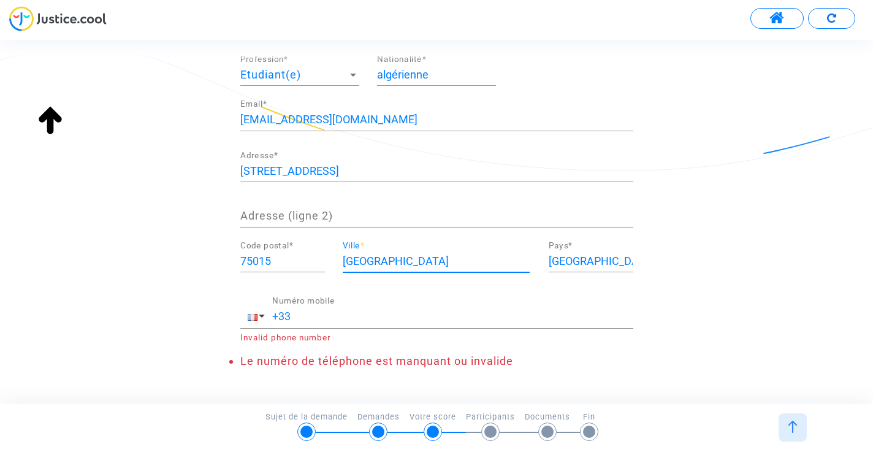
type input "paris"
click at [406, 323] on div "+33 Numéro mobile" at bounding box center [452, 312] width 361 height 31
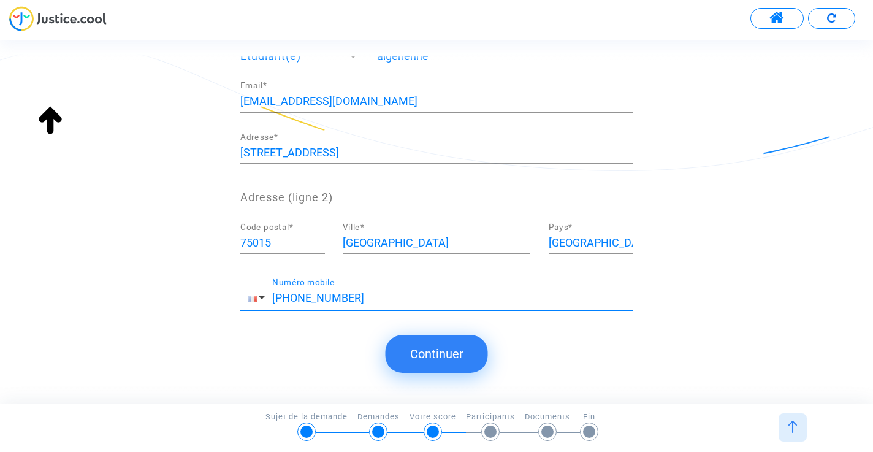
scroll to position [217, 0]
type input "+33 652091866"
click at [490, 355] on div "Merci de renseigner vos informations personnelles Attention : veillez à bien re…" at bounding box center [436, 230] width 873 height 349
click at [467, 352] on button "Continuer" at bounding box center [437, 354] width 102 height 38
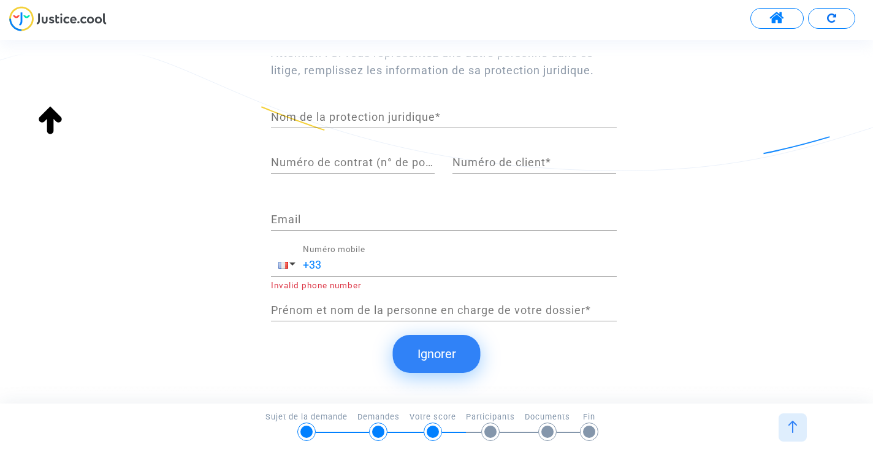
scroll to position [0, 0]
click at [451, 341] on button "Ignorer" at bounding box center [437, 354] width 88 height 38
type input "algérienne"
click at [443, 386] on div "Si vous avez une assurance protection juridique, remplissez les informations su…" at bounding box center [436, 230] width 873 height 349
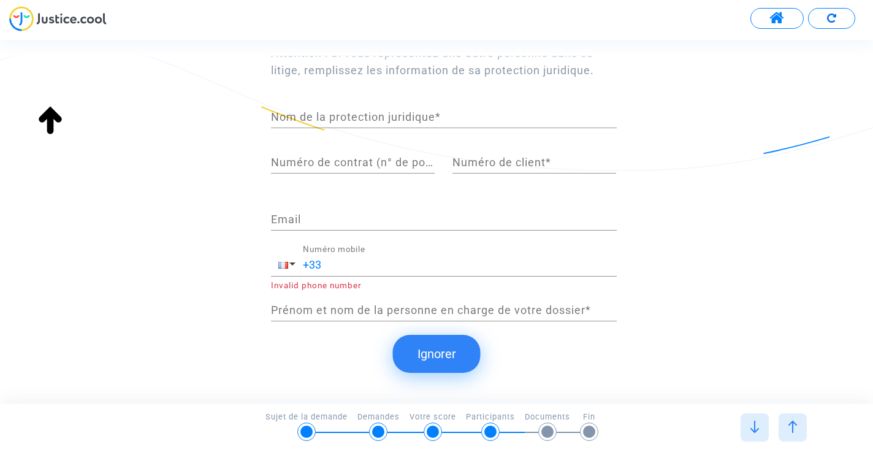
click at [443, 362] on button "Ignorer" at bounding box center [437, 354] width 88 height 38
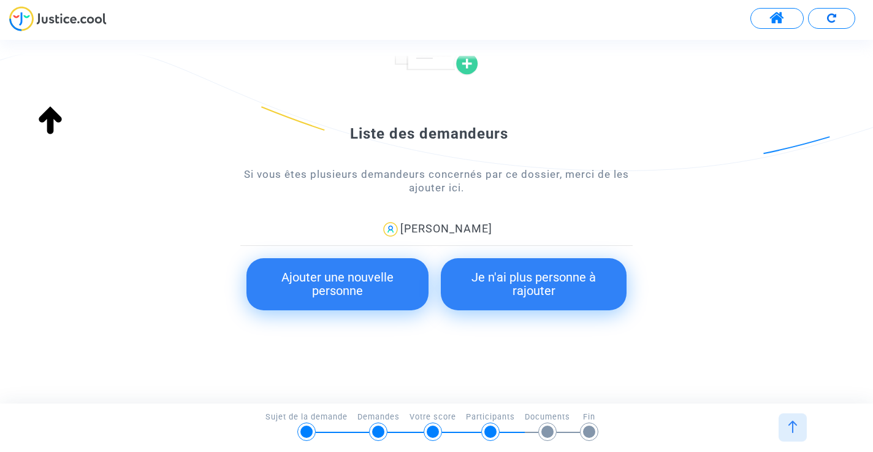
scroll to position [0, 0]
click at [539, 278] on button "Je n'ai plus personne à rajouter" at bounding box center [534, 284] width 186 height 52
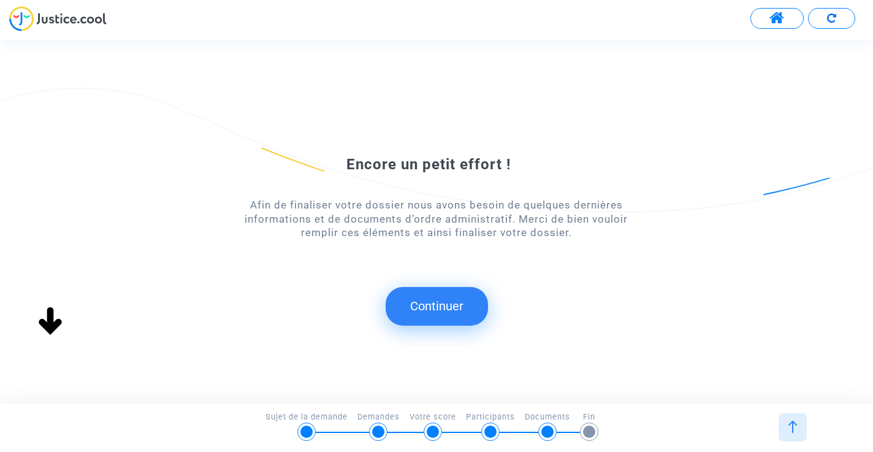
click at [476, 291] on button "Continuer" at bounding box center [437, 306] width 102 height 38
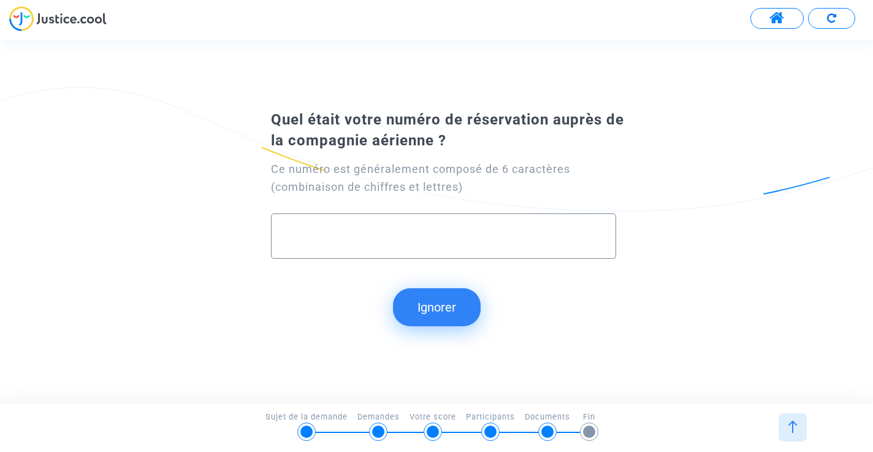
paste input "01CDLL"
type input "01CDLL"
click at [437, 308] on button "Continuer" at bounding box center [437, 307] width 102 height 38
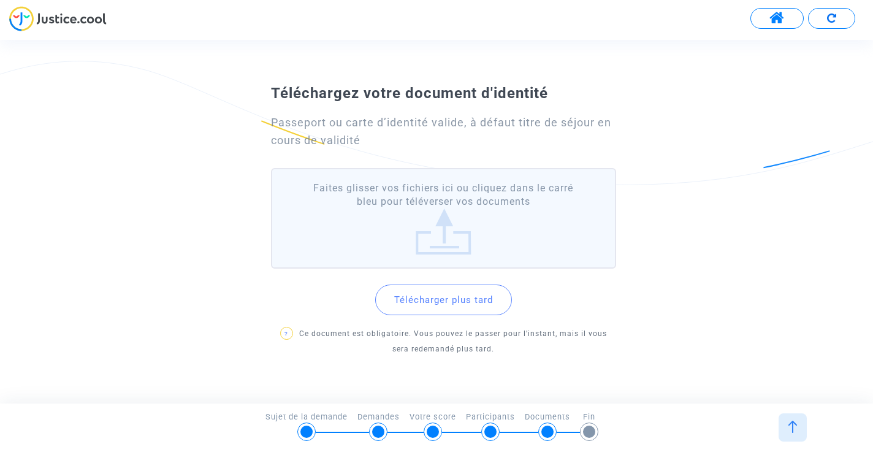
click at [455, 299] on button "Télécharger plus tard" at bounding box center [443, 299] width 137 height 31
click at [451, 229] on label "Faites glisser vos fichiers ici ou cliquez dans le carré bleu pour téléverser v…" at bounding box center [444, 218] width 346 height 101
click at [0, 0] on input "Faites glisser vos fichiers ici ou cliquez dans le carré bleu pour téléverser v…" at bounding box center [0, 0] width 0 height 0
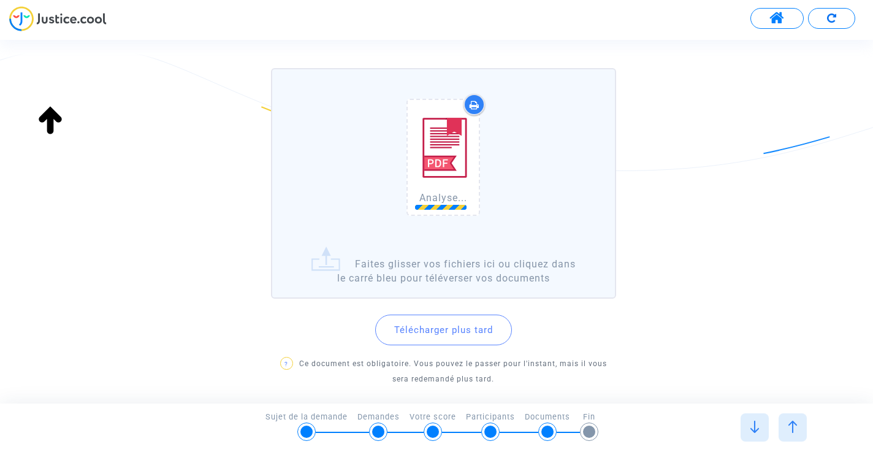
scroll to position [126, 0]
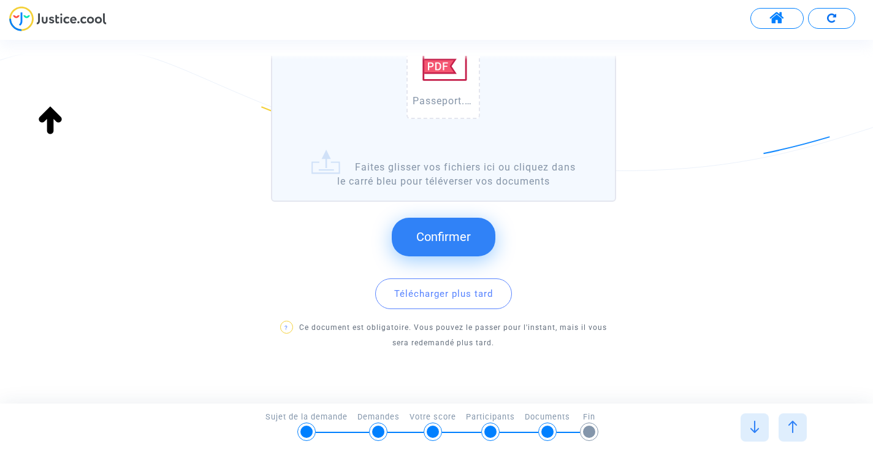
click at [462, 226] on button "Confirmer" at bounding box center [444, 237] width 104 height 38
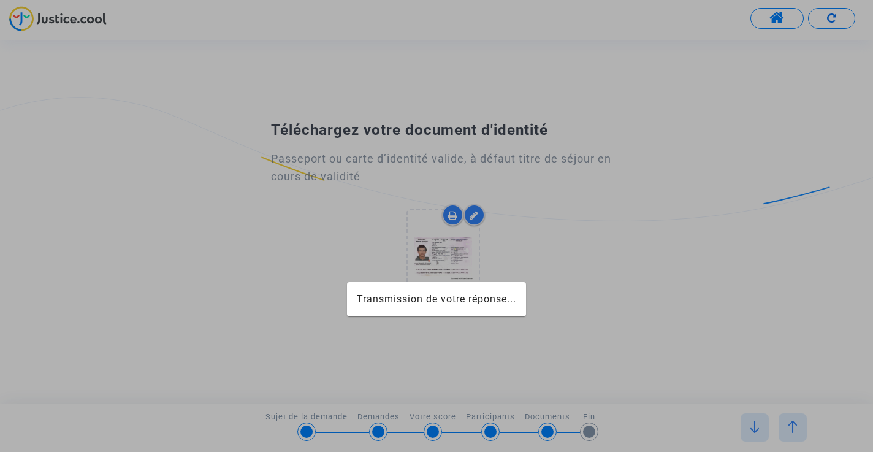
scroll to position [0, 0]
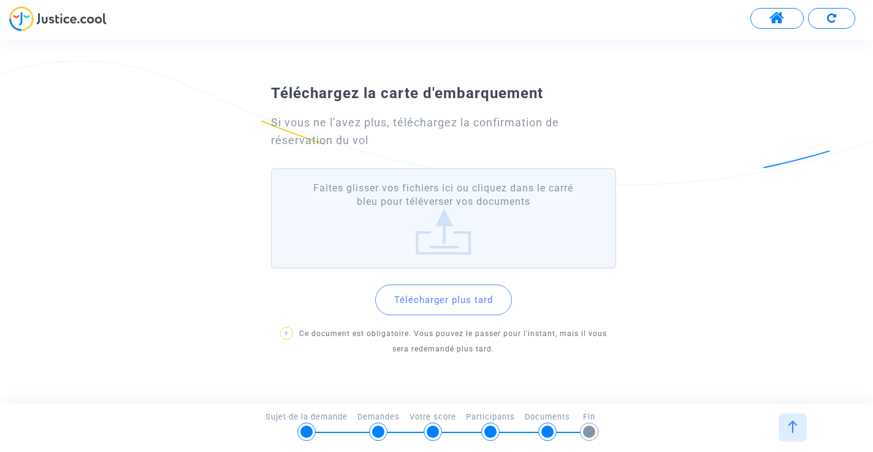
click at [446, 285] on button "Télécharger plus tard" at bounding box center [443, 299] width 137 height 31
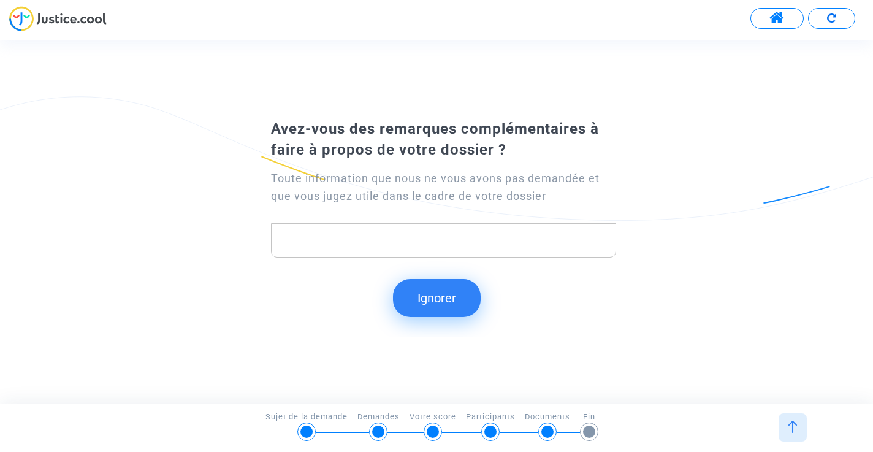
click at [552, 432] on div at bounding box center [547, 431] width 12 height 12
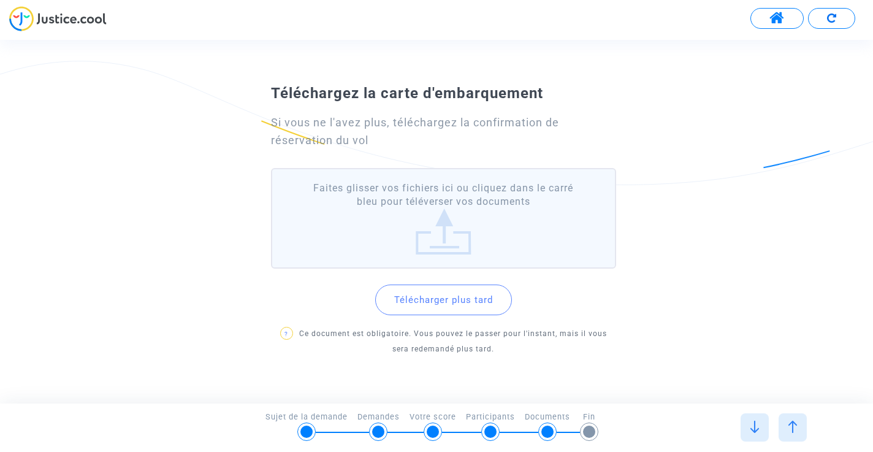
click at [430, 221] on label "Faites glisser vos fichiers ici ou cliquez dans le carré bleu pour téléverser v…" at bounding box center [444, 218] width 346 height 101
click at [0, 0] on input "Faites glisser vos fichiers ici ou cliquez dans le carré bleu pour téléverser v…" at bounding box center [0, 0] width 0 height 0
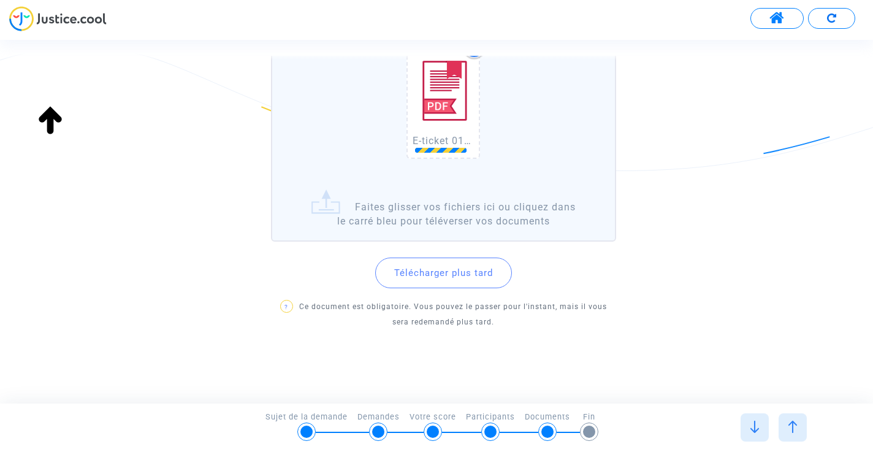
scroll to position [182, 0]
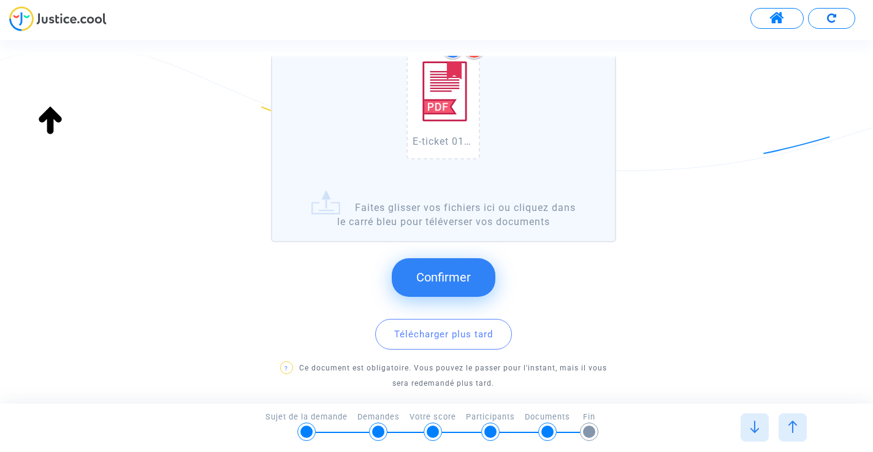
click at [463, 272] on span "Confirmer" at bounding box center [443, 277] width 55 height 15
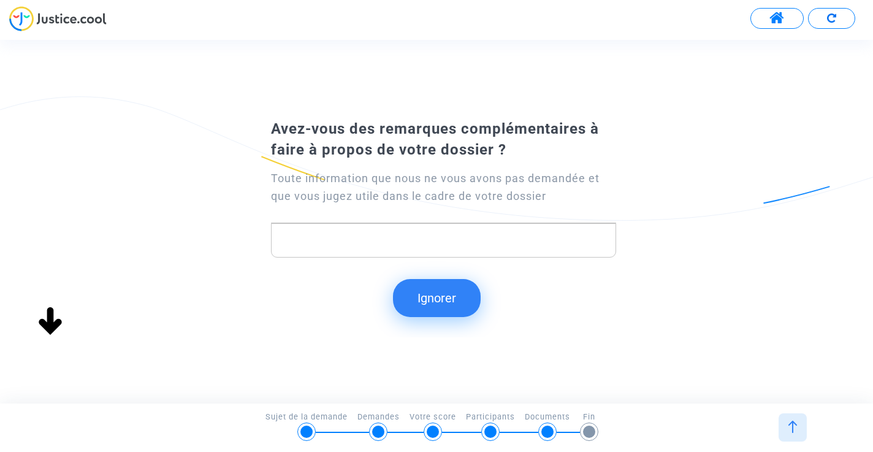
scroll to position [0, 0]
click at [459, 240] on p "Rich Text Editor, main" at bounding box center [443, 239] width 333 height 15
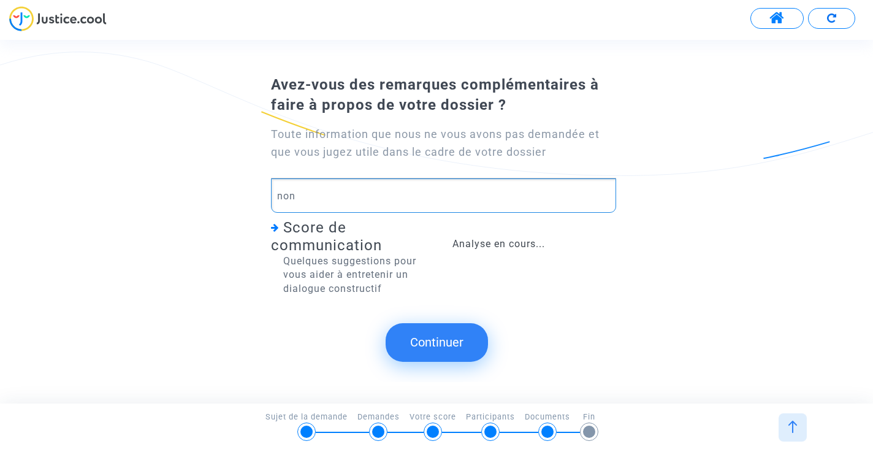
click at [472, 302] on div "Avez-vous des remarques complémentaires à faire à propos de votre dossier ? Tou…" at bounding box center [436, 191] width 393 height 233
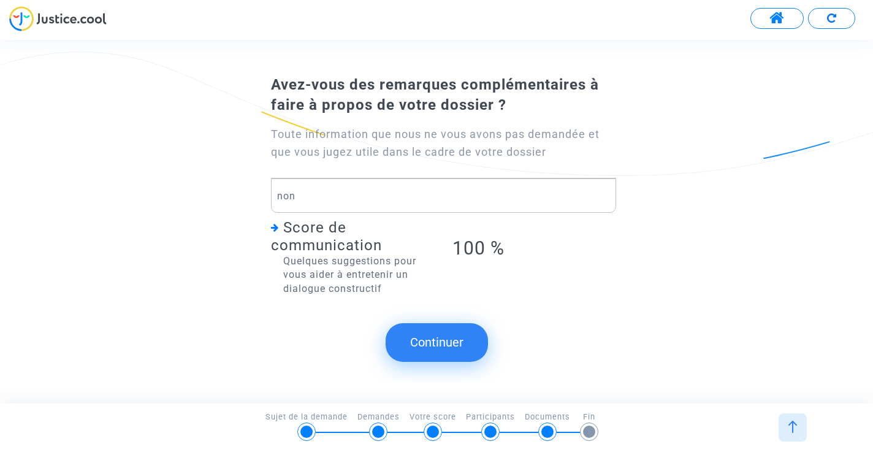
click at [458, 341] on button "Continuer" at bounding box center [437, 342] width 102 height 38
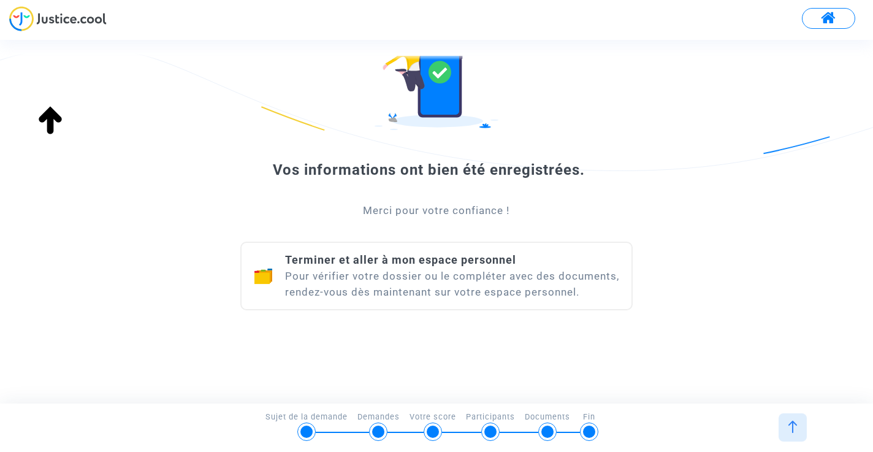
scroll to position [85, 0]
click at [480, 269] on div "Terminer et aller à mon espace personnel Pour vérifier votre dossier ou le comp…" at bounding box center [452, 276] width 334 height 48
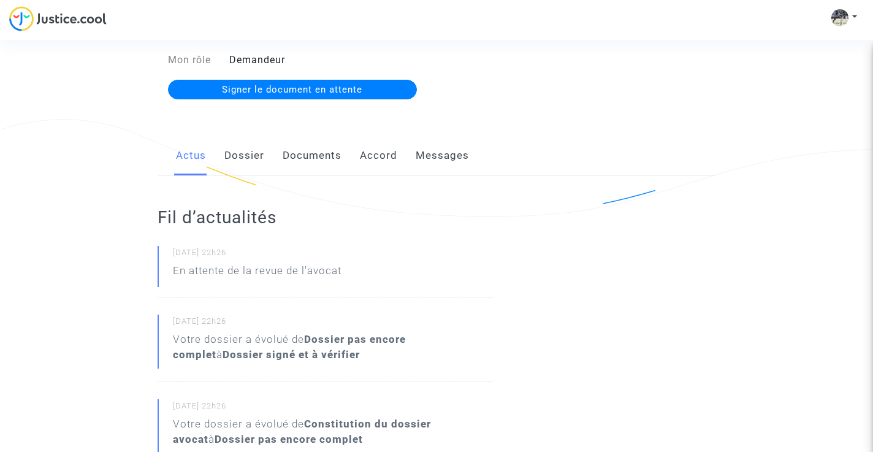
scroll to position [146, 0]
click at [243, 153] on link "Dossier" at bounding box center [244, 155] width 40 height 40
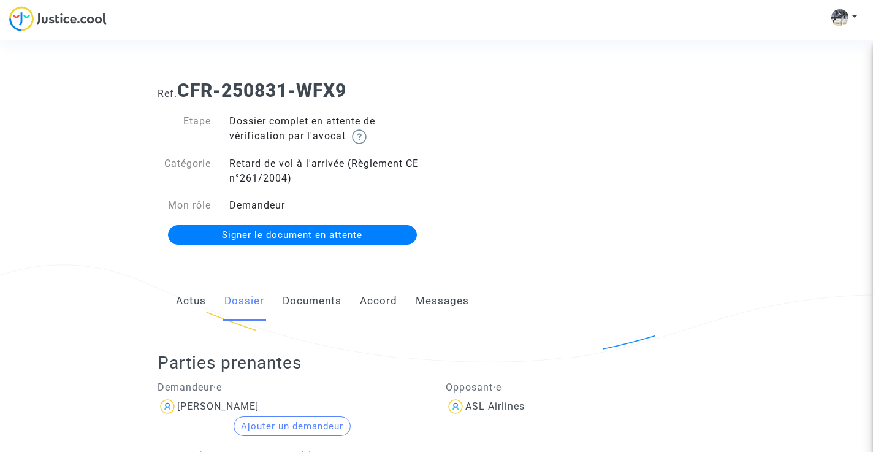
click at [81, 20] on img at bounding box center [57, 18] width 97 height 25
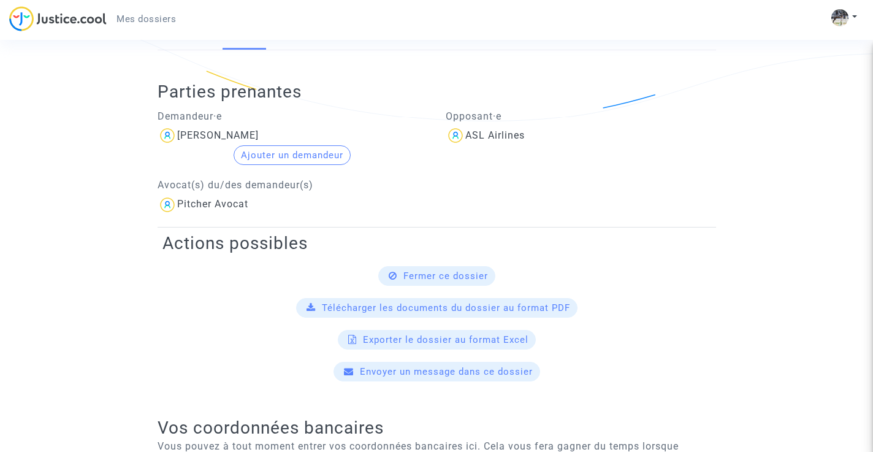
scroll to position [242, 0]
click at [427, 262] on div "Actions possibles Fermer ce dossier Télécharger les documents du dossier au for…" at bounding box center [437, 306] width 554 height 154
click at [428, 270] on span "Fermer ce dossier" at bounding box center [445, 275] width 85 height 11
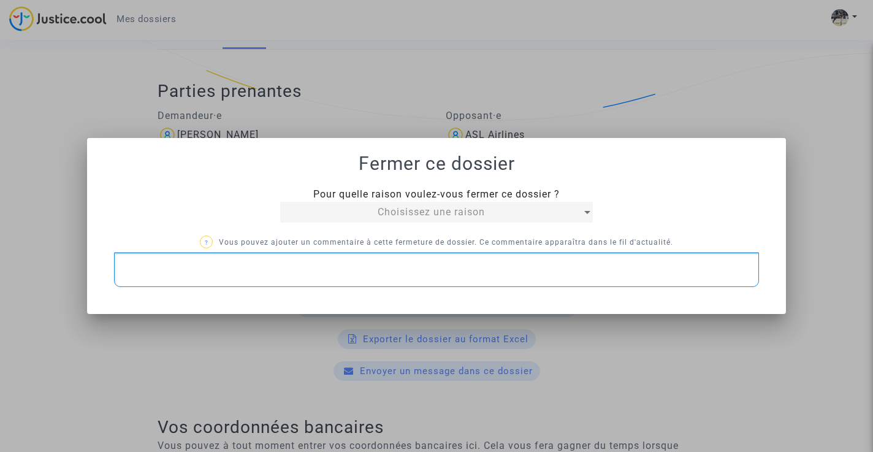
click at [432, 278] on div "Rich Text Editor, main" at bounding box center [436, 270] width 644 height 34
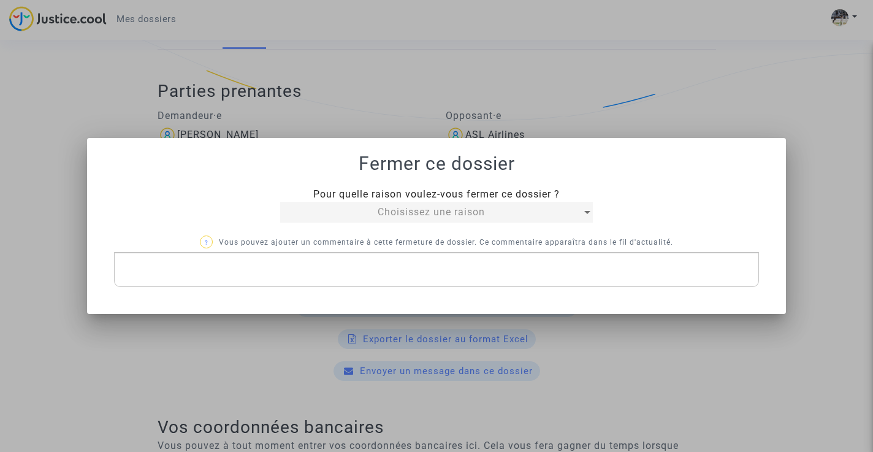
click at [460, 223] on div "Pour quelle raison voulez-vous fermer ce dossier ? Choisissez une raison ? Vous…" at bounding box center [436, 237] width 644 height 100
click at [460, 219] on div "Choisissez une raison" at bounding box center [431, 212] width 302 height 15
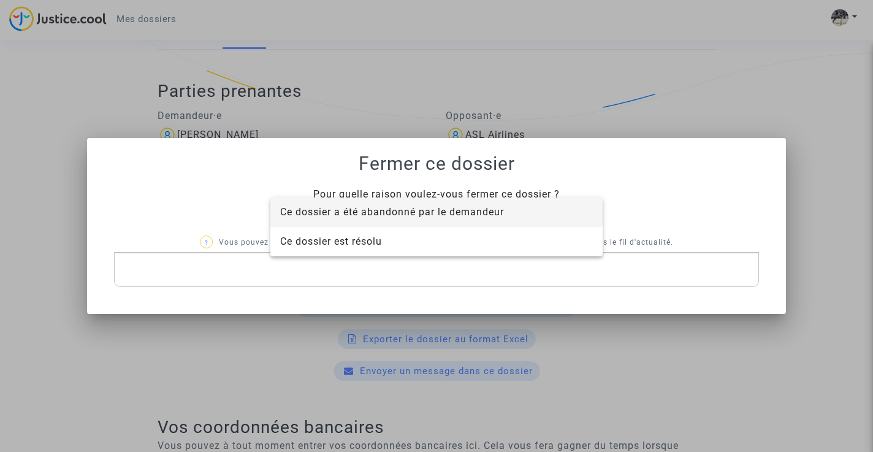
click at [464, 208] on span "Ce dossier a été abandonné par le demandeur" at bounding box center [392, 212] width 224 height 12
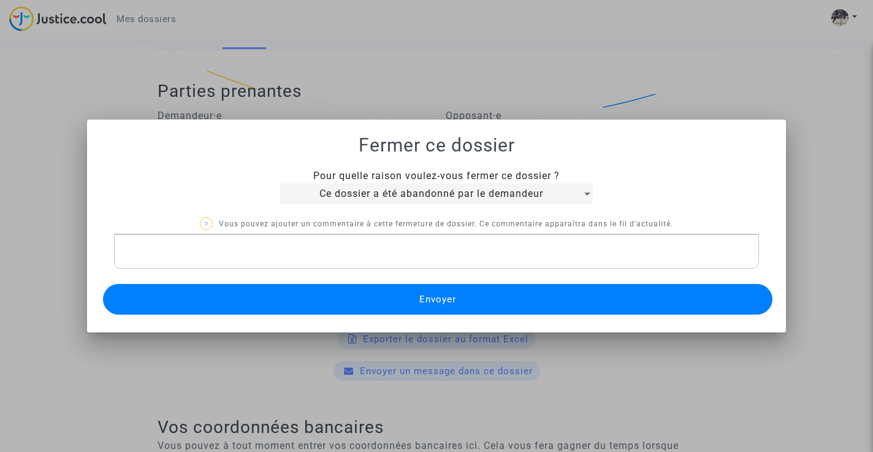
click at [451, 303] on span "Envoyer" at bounding box center [437, 299] width 37 height 11
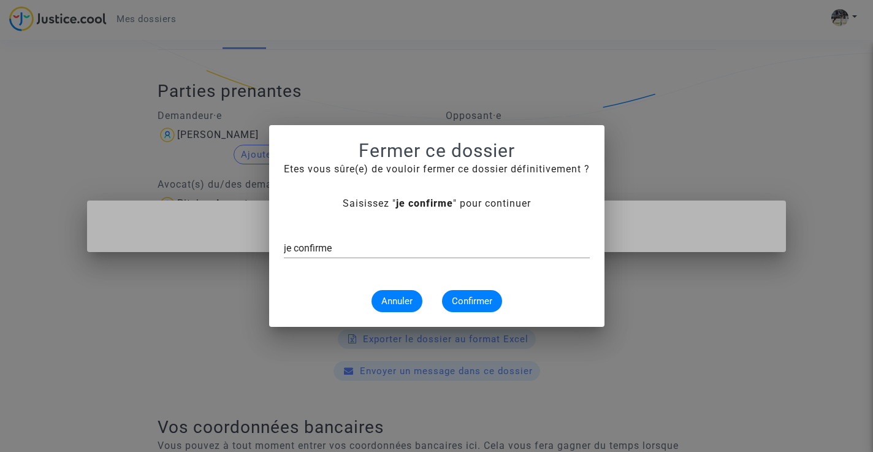
click at [451, 259] on div "je confirme" at bounding box center [437, 251] width 306 height 40
click at [451, 253] on input "je confirme" at bounding box center [437, 248] width 306 height 11
type input "je confirme"
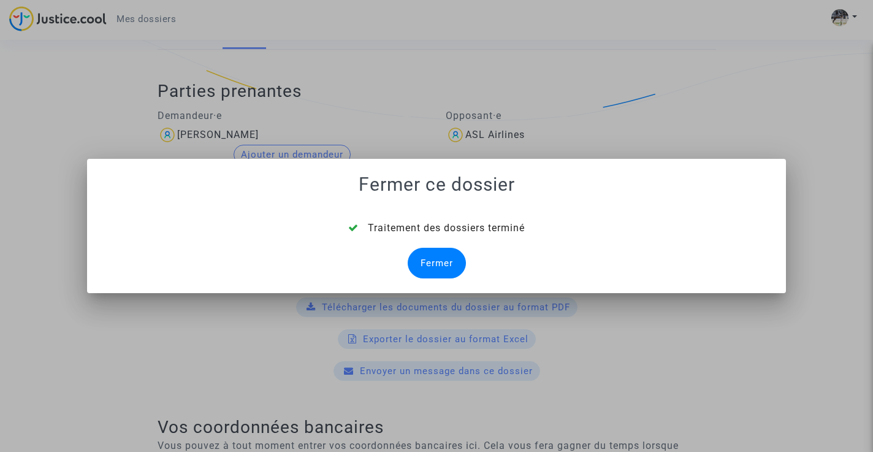
click at [440, 257] on div "Fermer" at bounding box center [437, 263] width 58 height 31
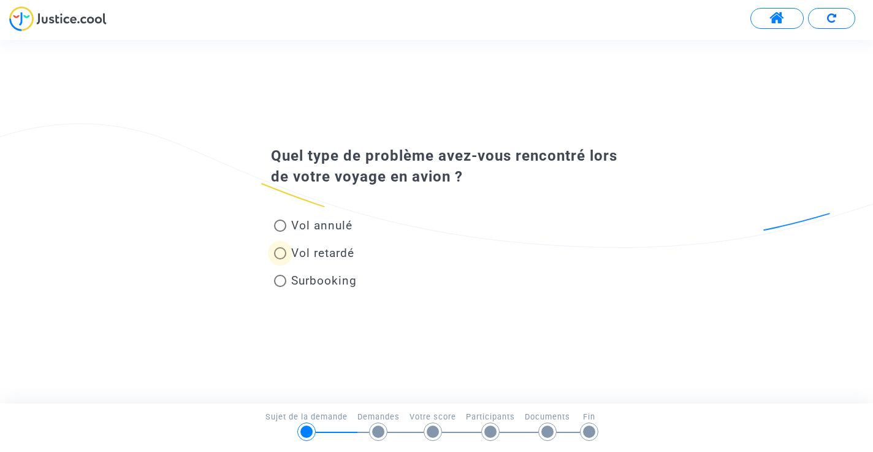
click at [278, 254] on span at bounding box center [280, 253] width 12 height 12
click at [280, 259] on input "Vol retardé" at bounding box center [280, 259] width 1 height 1
radio input "true"
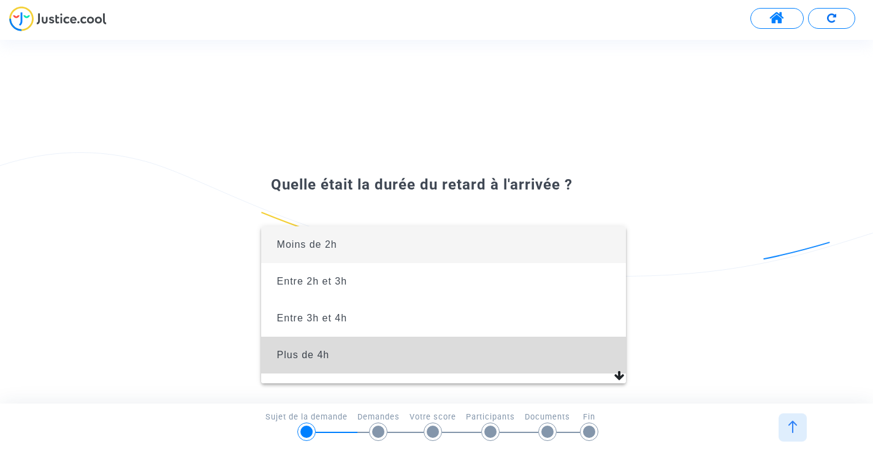
click at [375, 355] on span "Plus de 4h" at bounding box center [444, 355] width 346 height 37
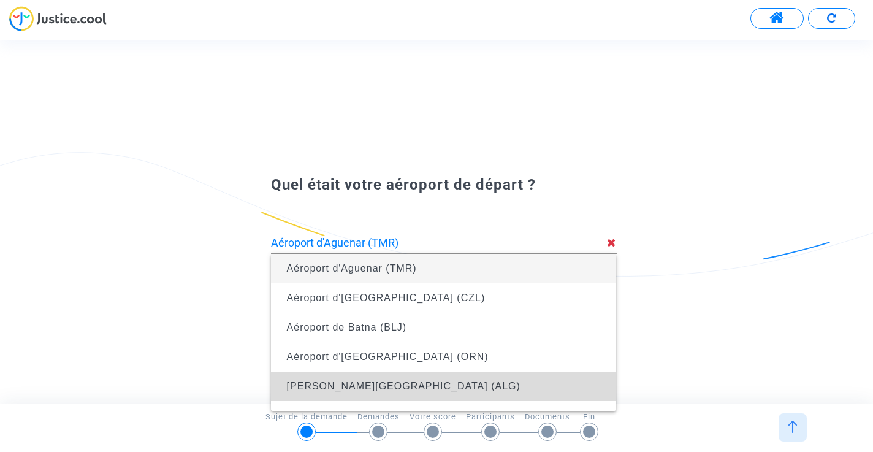
click at [448, 386] on span "[PERSON_NAME][GEOGRAPHIC_DATA] (ALG)" at bounding box center [404, 386] width 234 height 10
type input "[PERSON_NAME][GEOGRAPHIC_DATA] (ALG)"
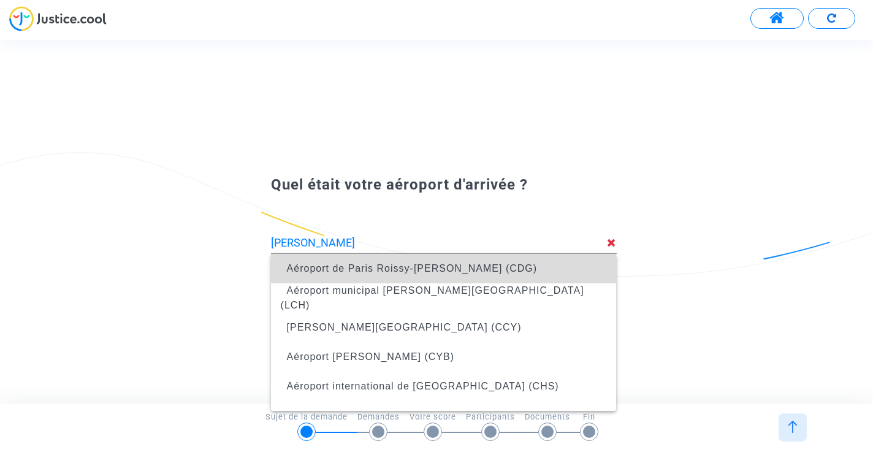
click at [462, 259] on span "Aéroport de Paris Roissy-[PERSON_NAME] (CDG)" at bounding box center [444, 268] width 326 height 34
type input "Aéroport de Paris Roissy-[PERSON_NAME] (CDG)"
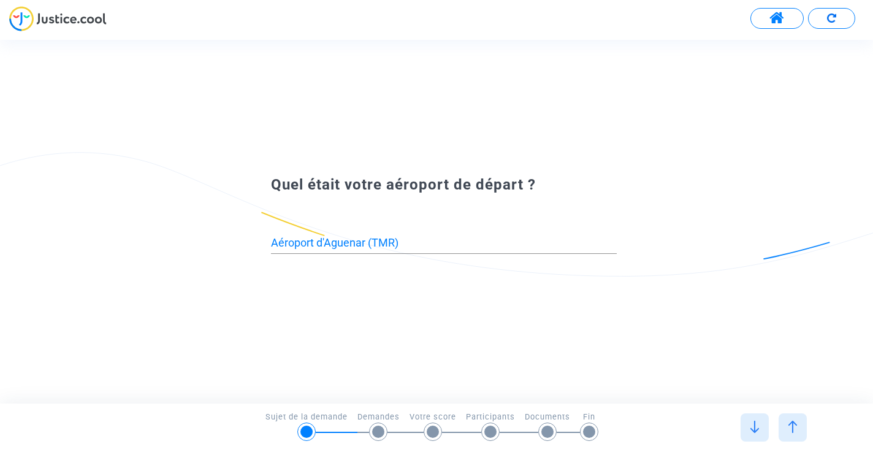
click at [371, 250] on div "Aéroport d'Aguenar (TMR)" at bounding box center [444, 238] width 346 height 31
click at [370, 242] on input "Aéroport d'Aguenar (TMR)" at bounding box center [444, 243] width 346 height 12
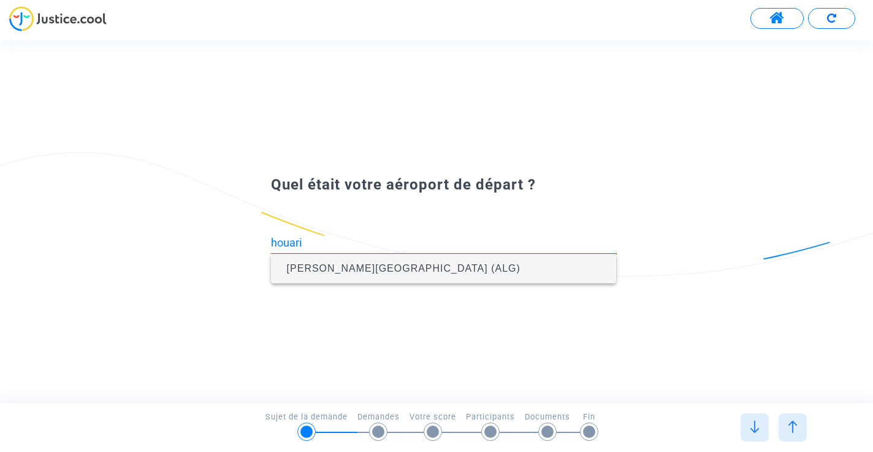
click at [400, 269] on span "[PERSON_NAME][GEOGRAPHIC_DATA] (ALG)" at bounding box center [404, 268] width 234 height 10
type input "[PERSON_NAME][GEOGRAPHIC_DATA] (ALG)"
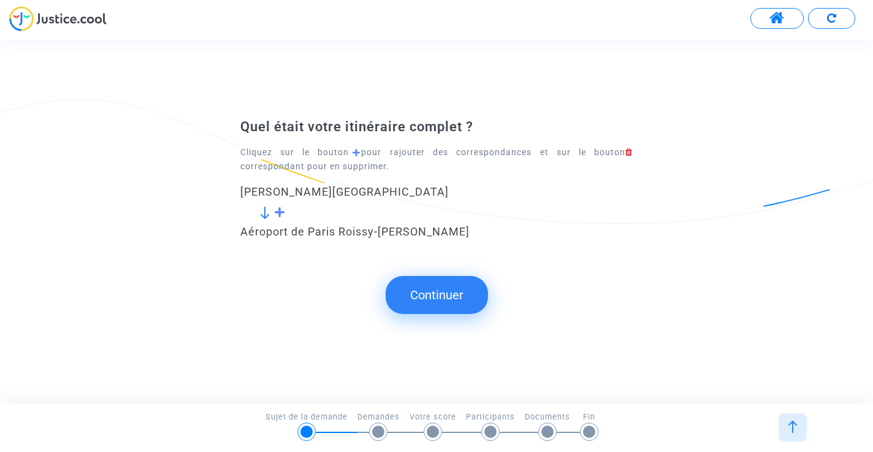
click at [419, 307] on button "Continuer" at bounding box center [437, 295] width 102 height 38
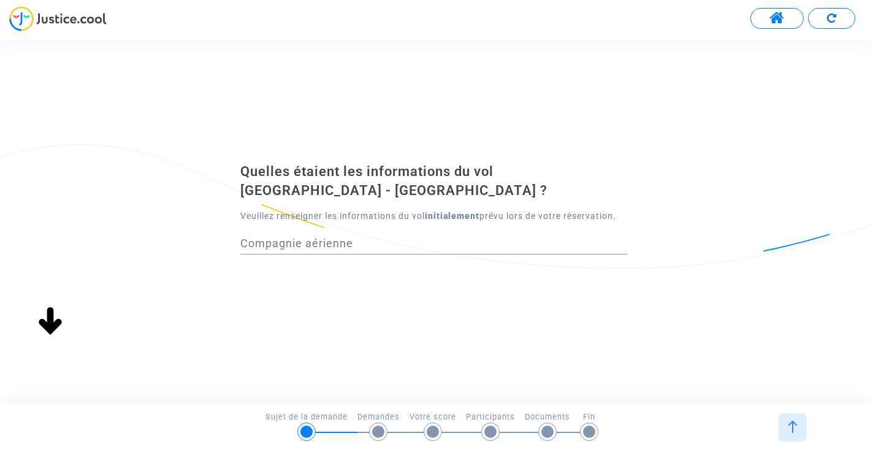
click at [428, 237] on input "Compagnie aérienne" at bounding box center [433, 243] width 387 height 12
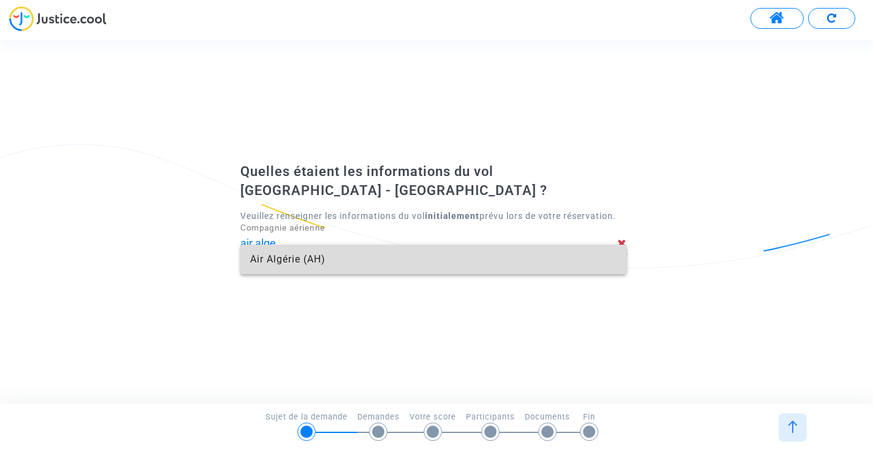
click at [314, 256] on span "Air Algérie (AH)" at bounding box center [433, 259] width 367 height 29
type input "Air Algérie"
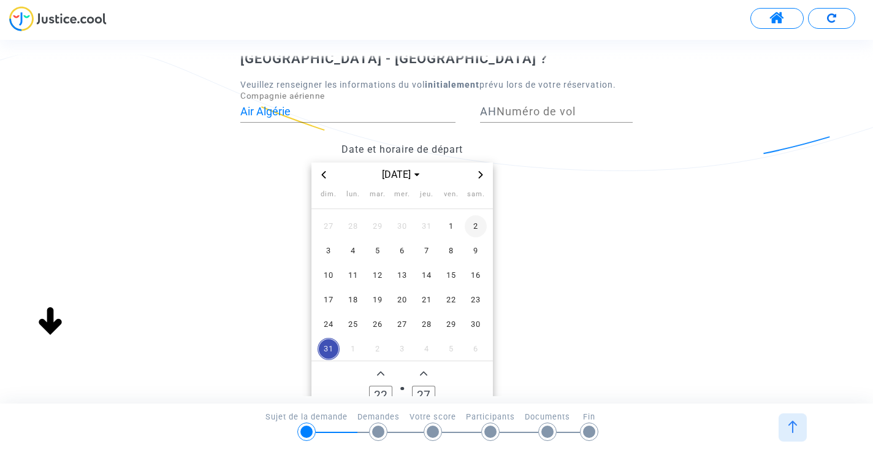
scroll to position [77, 0]
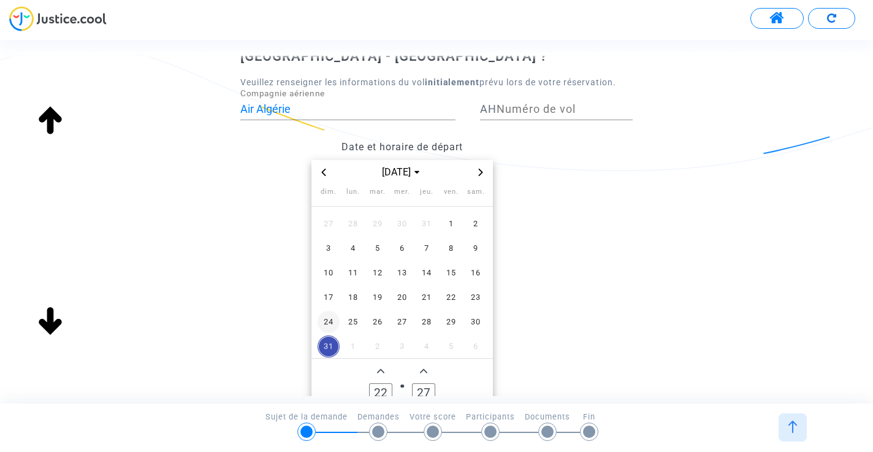
click at [334, 311] on span "24" at bounding box center [329, 322] width 22 height 22
click at [381, 383] on input "22" at bounding box center [380, 393] width 23 height 20
type input "16"
click at [433, 383] on input "27" at bounding box center [423, 393] width 23 height 20
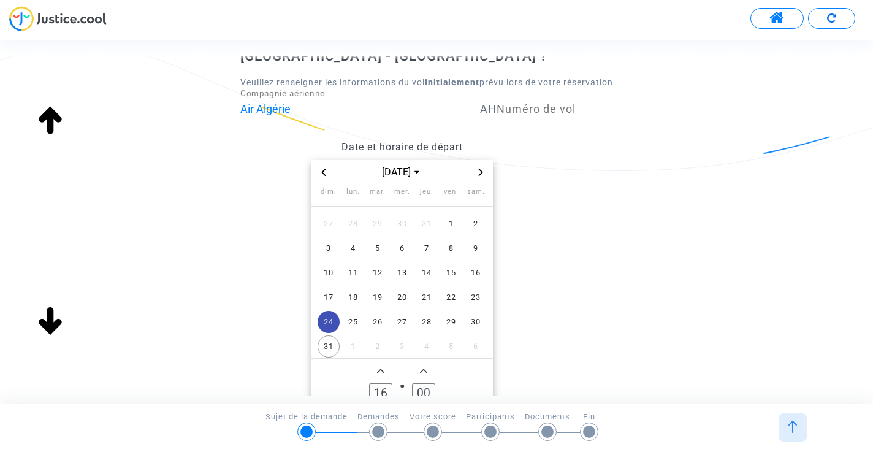
click at [422, 383] on input "00" at bounding box center [423, 393] width 23 height 20
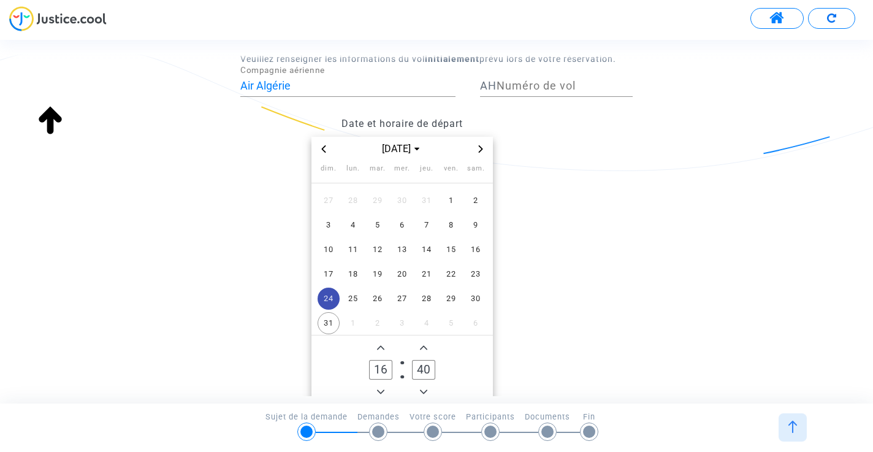
scroll to position [111, 0]
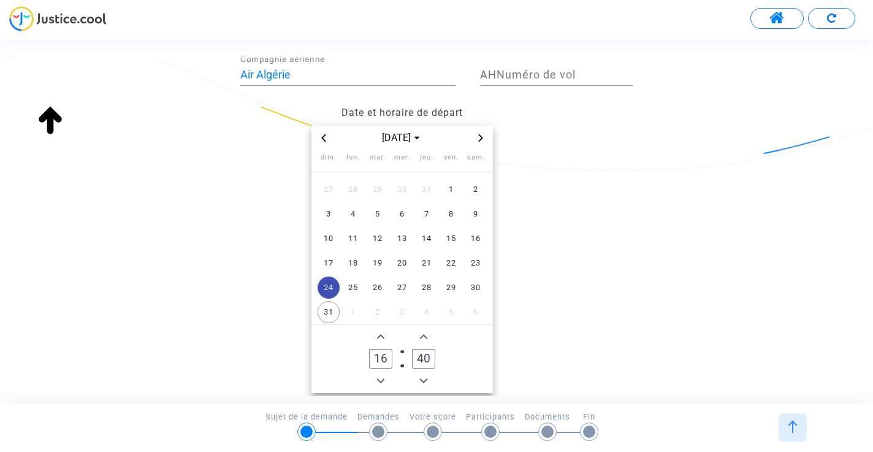
type input "40"
click at [558, 69] on input "Numéro de vol" at bounding box center [565, 75] width 136 height 12
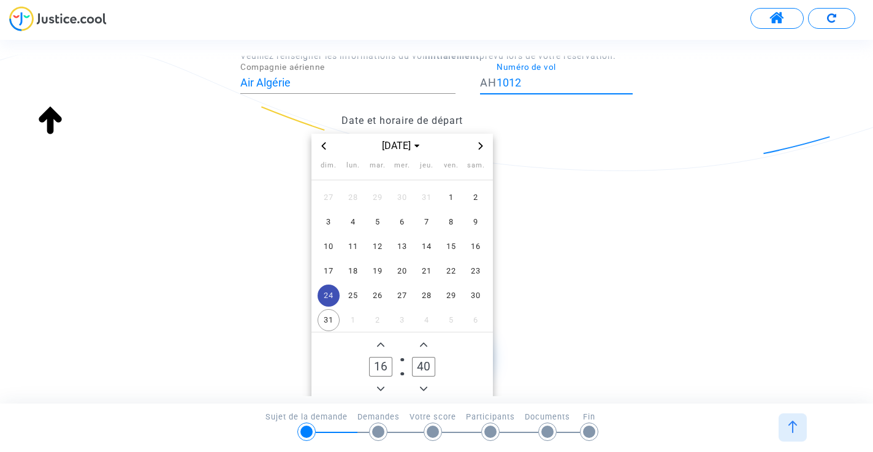
type input "1012"
click at [641, 154] on div "Date et horaire de départ [DATE] dim. lun. mar. mer. jeu. ven. sam. 27 28 29 30…" at bounding box center [436, 254] width 411 height 293
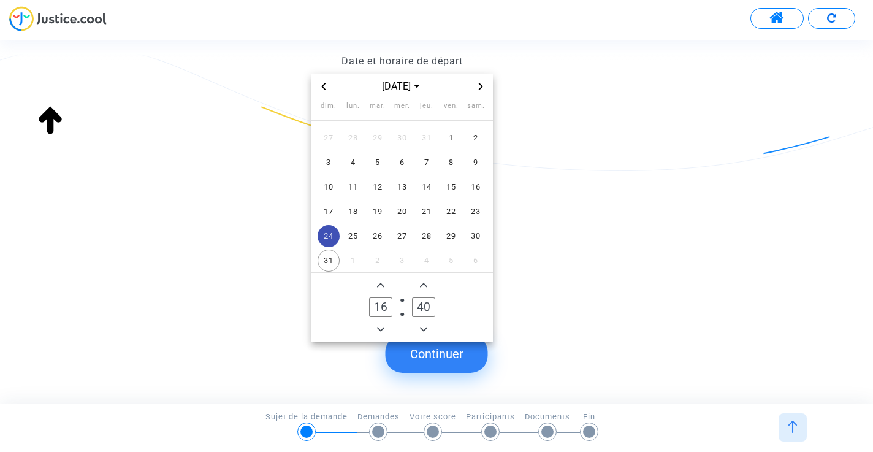
scroll to position [161, 0]
click at [449, 366] on button "Continuer" at bounding box center [437, 354] width 102 height 38
